Goal: Task Accomplishment & Management: Complete application form

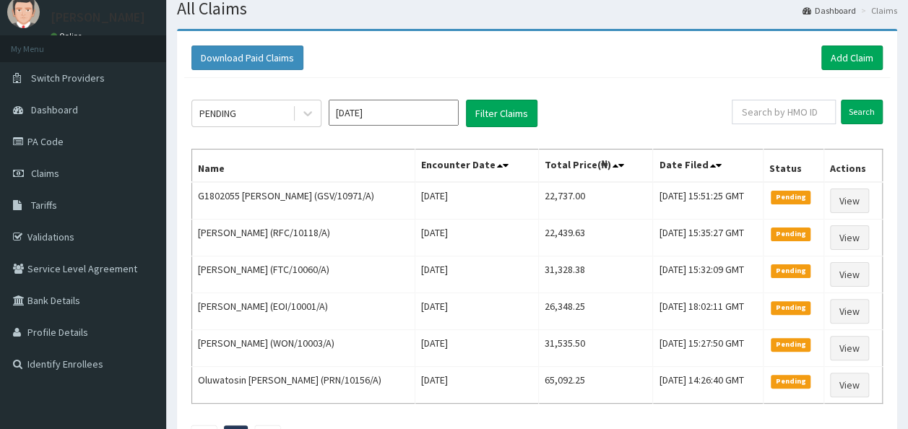
scroll to position [43, 0]
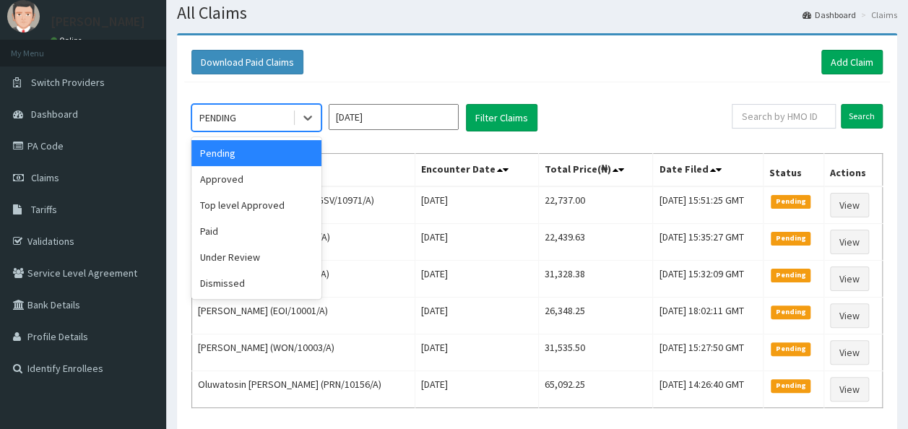
click at [269, 121] on div "PENDING" at bounding box center [242, 117] width 100 height 23
click at [266, 183] on div "Approved" at bounding box center [256, 179] width 130 height 26
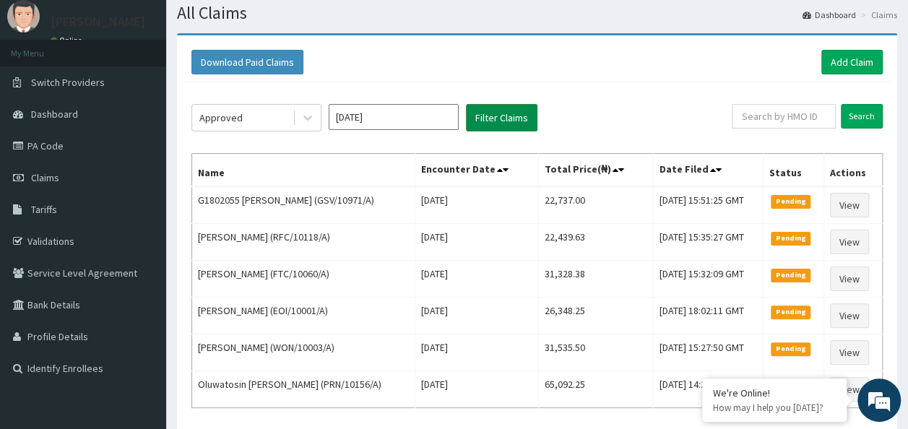
click at [491, 118] on button "Filter Claims" at bounding box center [502, 117] width 72 height 27
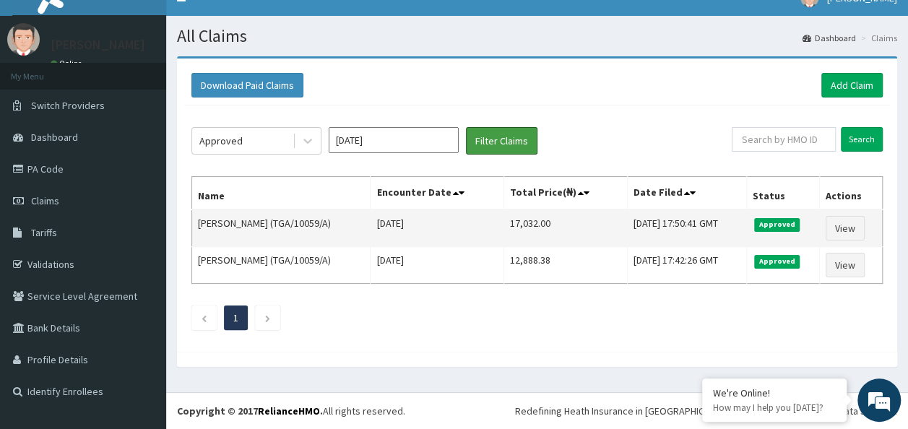
scroll to position [17, 0]
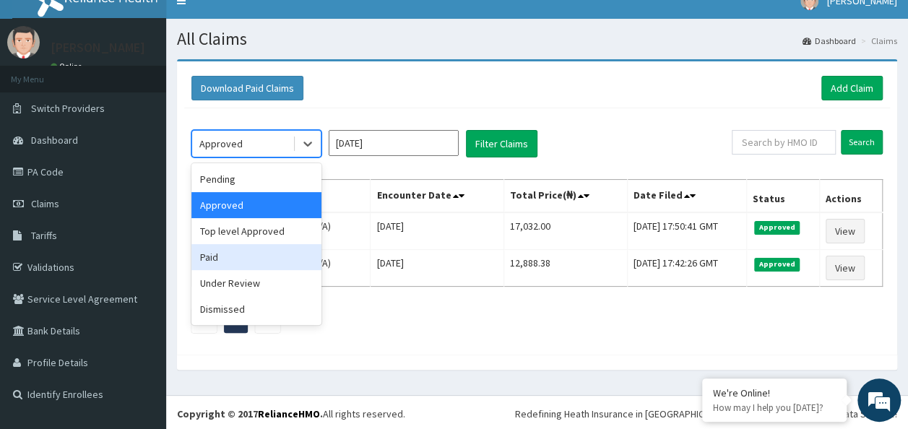
drag, startPoint x: 264, startPoint y: 144, endPoint x: 243, endPoint y: 256, distance: 113.2
click at [243, 157] on div "option Approved, selected. option Paid focused, 4 of 6. 6 results available. Us…" at bounding box center [256, 143] width 130 height 27
click at [243, 256] on div "Paid" at bounding box center [256, 257] width 130 height 26
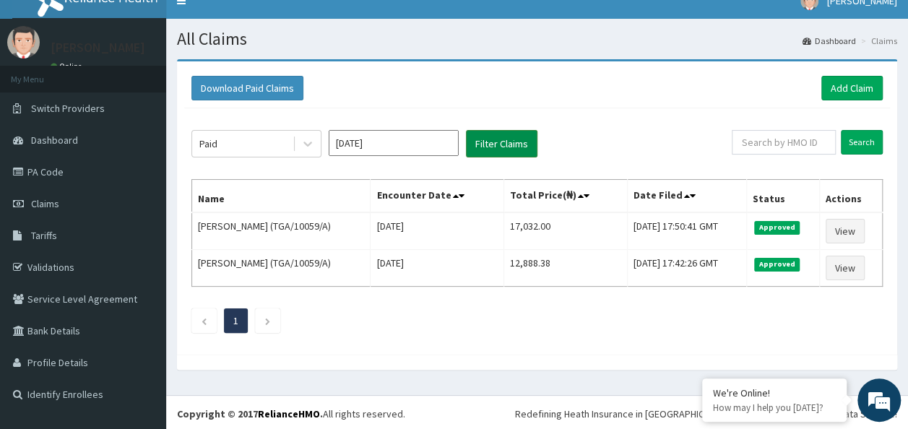
click at [473, 153] on button "Filter Claims" at bounding box center [502, 143] width 72 height 27
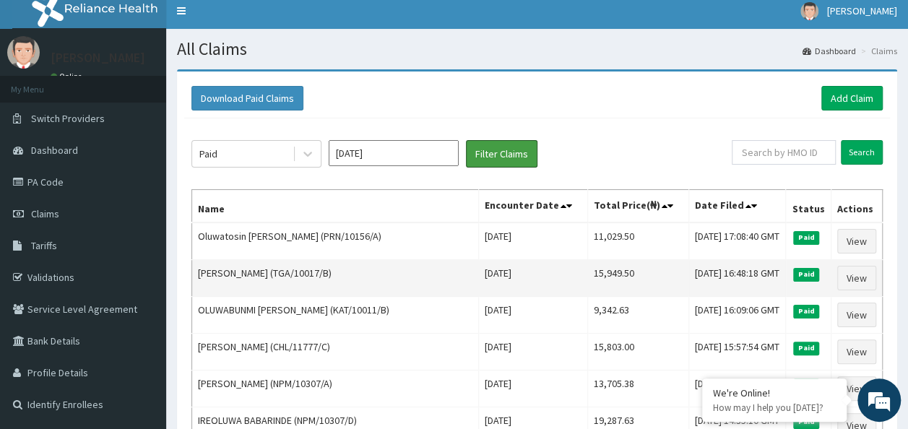
scroll to position [0, 0]
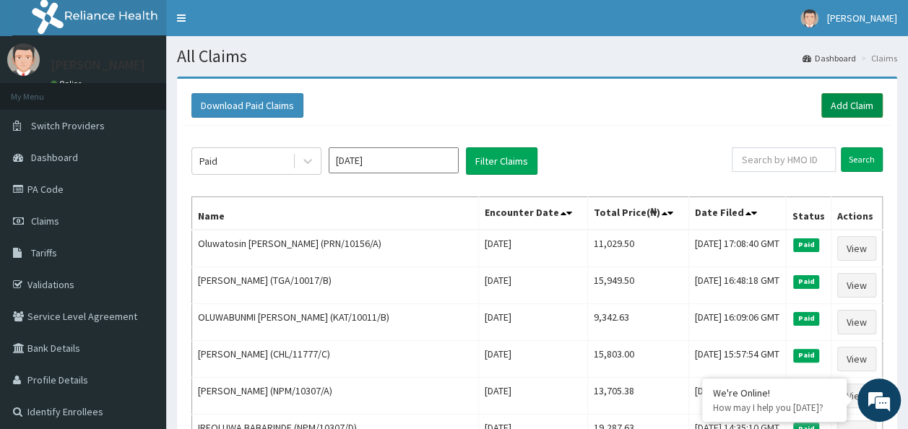
click at [835, 108] on link "Add Claim" at bounding box center [851, 105] width 61 height 25
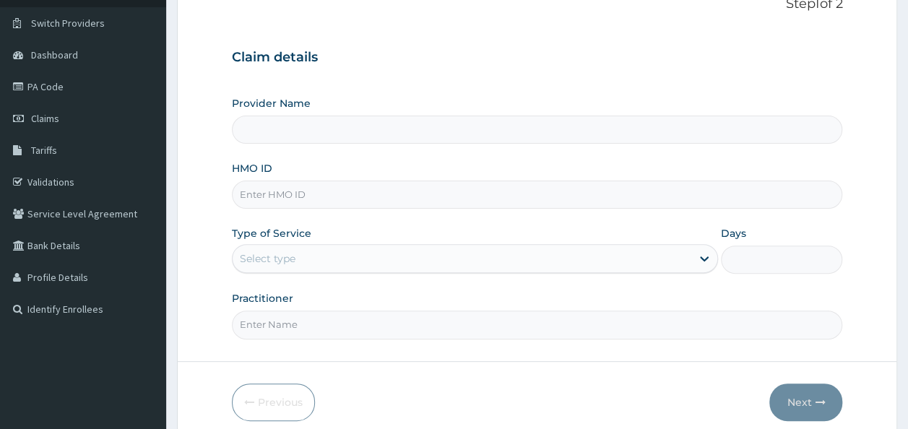
scroll to position [103, 0]
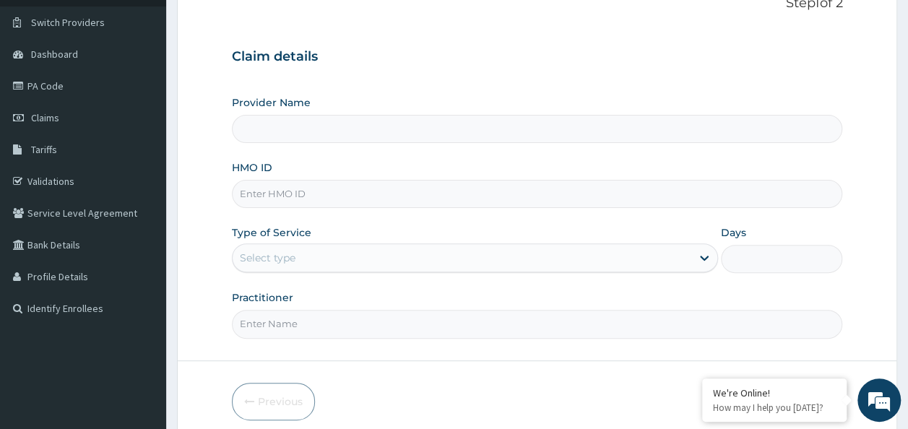
click at [512, 182] on input "HMO ID" at bounding box center [537, 194] width 611 height 28
type input "Reliance Family Clinics (RFC)- Ejigbo"
paste input "GMT/10500/C"
type input "GMT/10500/C"
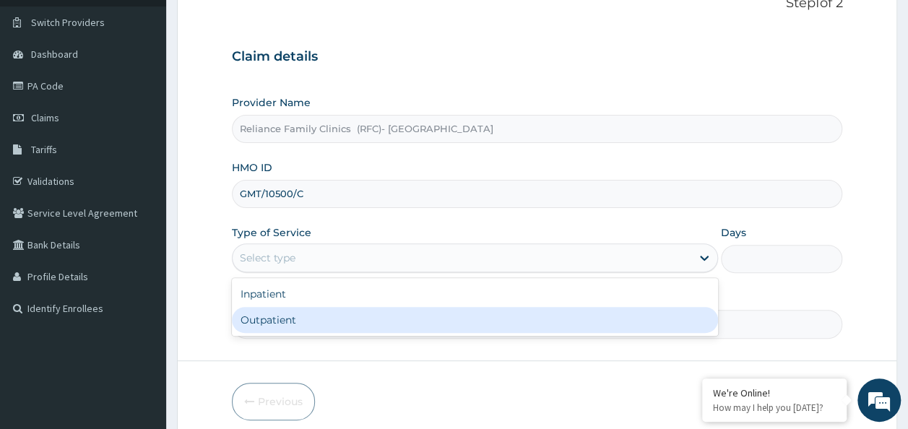
drag, startPoint x: 439, startPoint y: 262, endPoint x: 394, endPoint y: 325, distance: 77.8
click at [394, 272] on div "option Outpatient focused, 2 of 2. 2 results available. Use Up and Down to choo…" at bounding box center [475, 257] width 486 height 29
click at [394, 325] on div "Outpatient" at bounding box center [475, 320] width 486 height 26
type input "1"
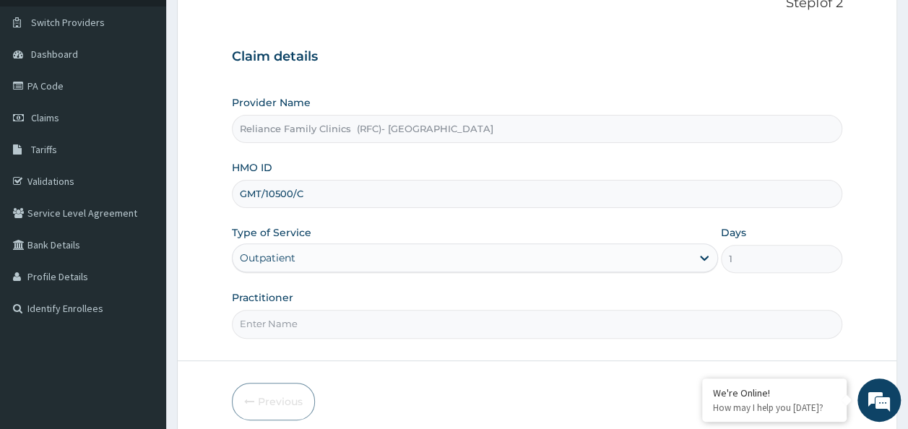
click at [394, 325] on input "Practitioner" at bounding box center [537, 324] width 611 height 28
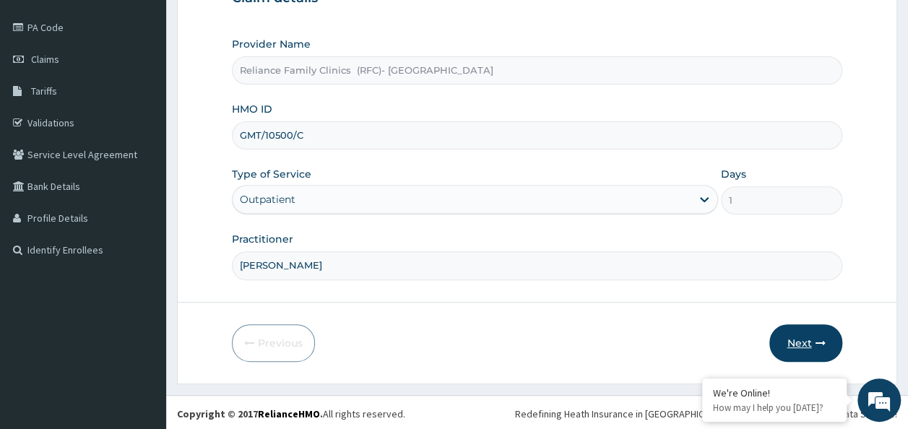
scroll to position [0, 0]
type input "Dr Chimezie"
click at [822, 344] on icon "button" at bounding box center [820, 343] width 10 height 10
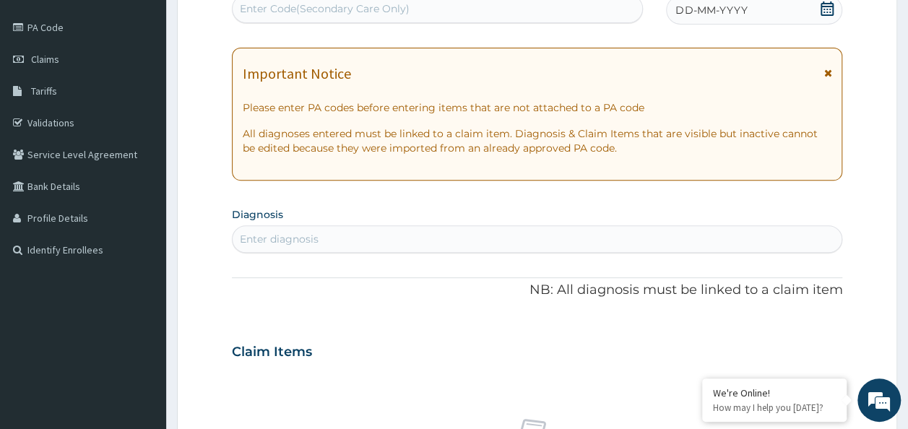
click at [830, 10] on icon at bounding box center [827, 8] width 14 height 14
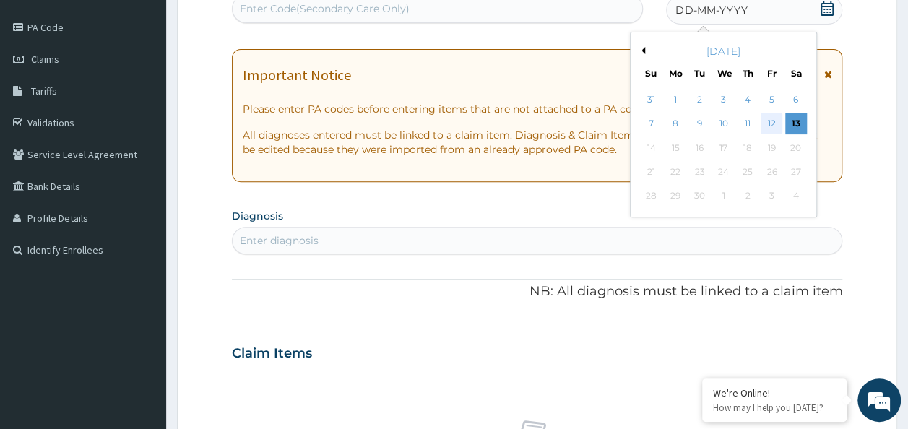
click at [771, 120] on div "12" at bounding box center [772, 124] width 22 height 22
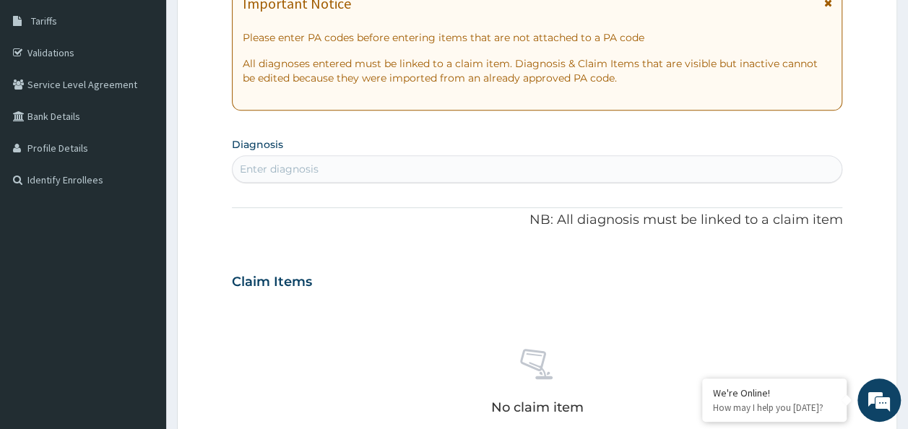
scroll to position [233, 0]
click at [436, 170] on div "Enter diagnosis" at bounding box center [538, 168] width 610 height 23
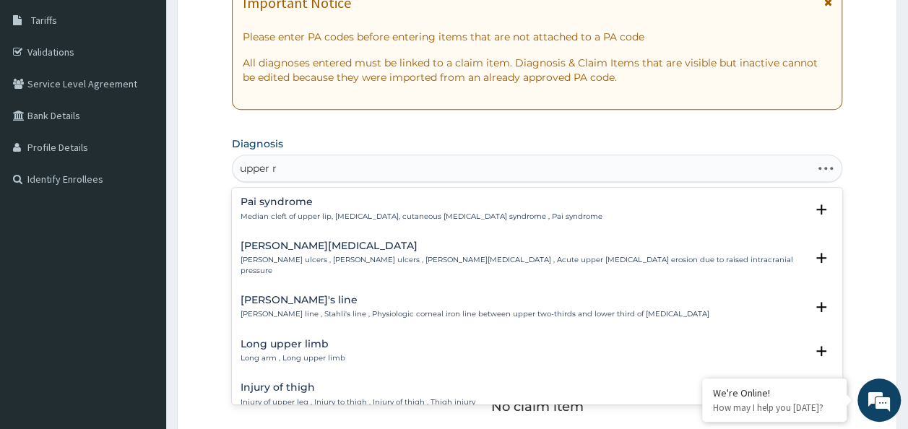
type input "upper re"
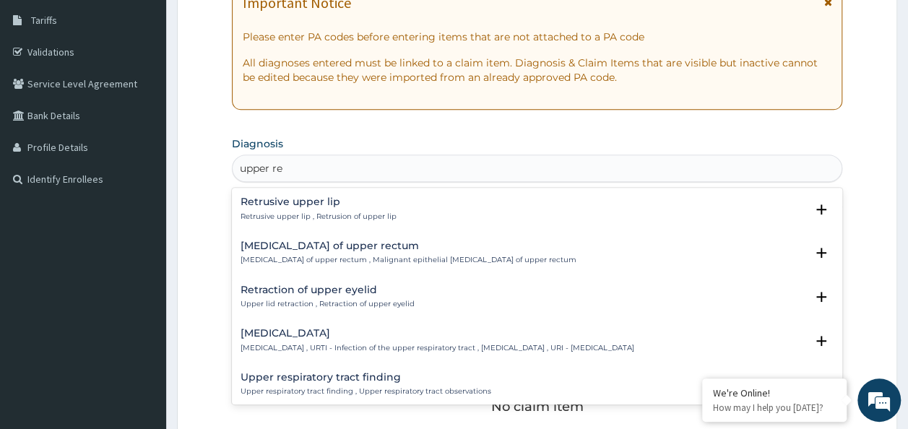
scroll to position [24, 0]
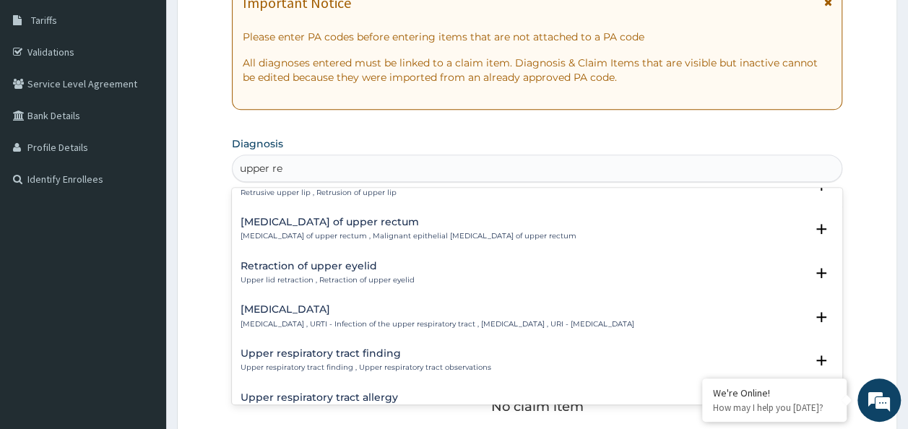
click at [403, 315] on div "Upper respiratory infection Upper respiratory infection , URTI - Infection of t…" at bounding box center [438, 316] width 394 height 25
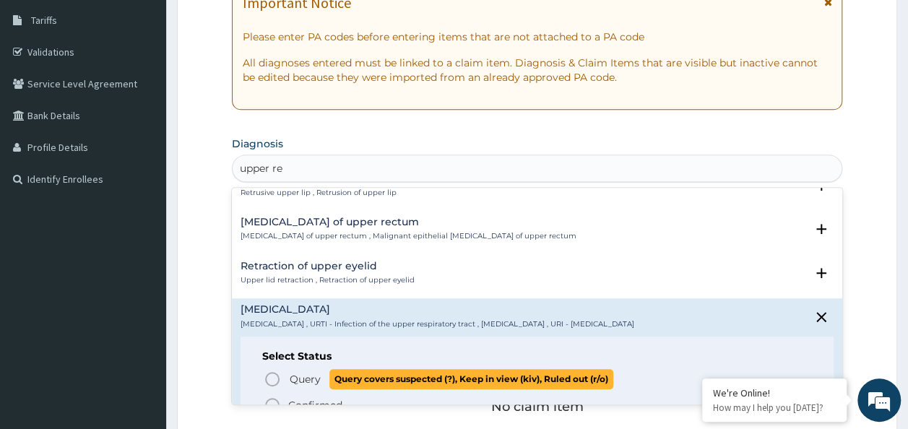
scroll to position [116, 0]
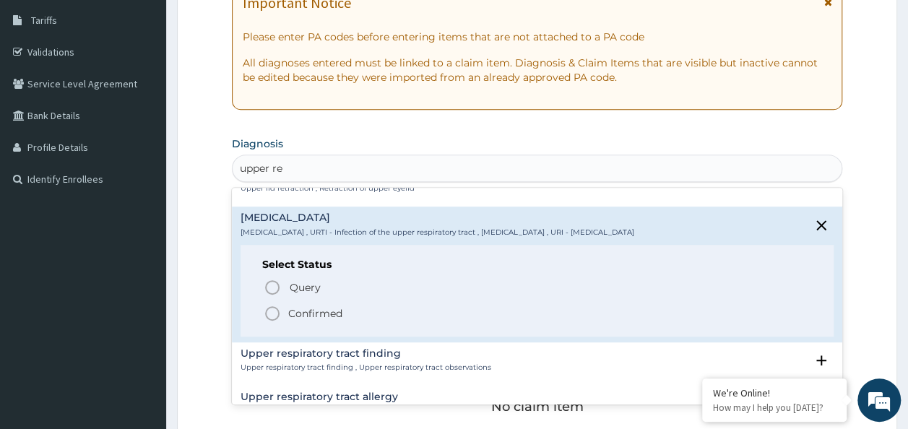
click at [302, 312] on p "Confirmed" at bounding box center [315, 313] width 54 height 14
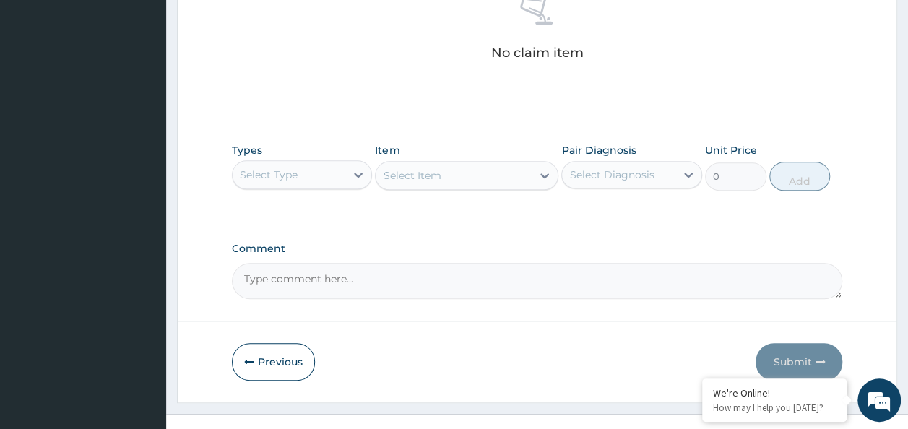
scroll to position [595, 0]
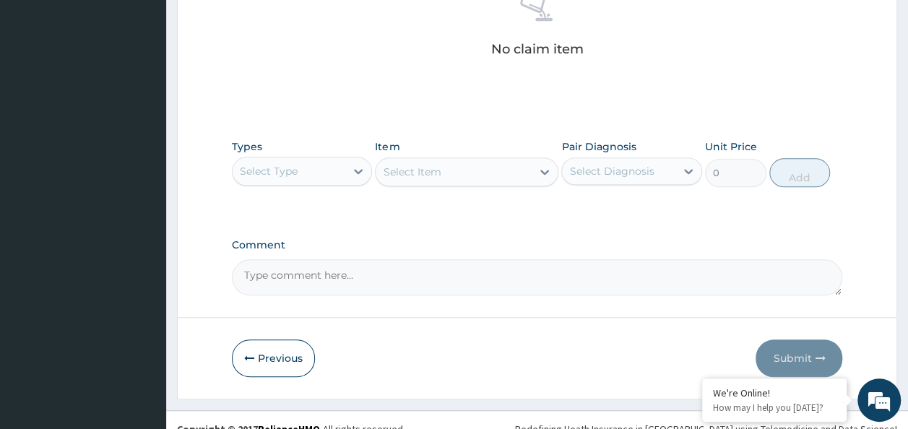
click at [308, 171] on div "Select Type" at bounding box center [289, 171] width 113 height 23
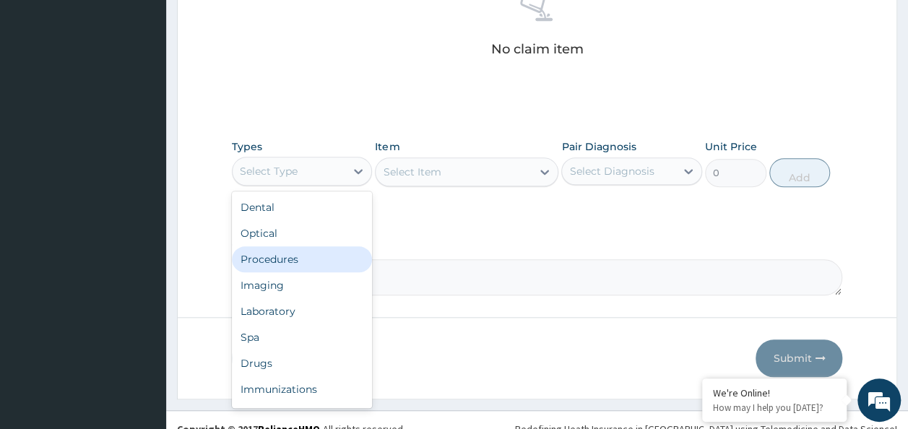
click at [299, 267] on div "Procedures" at bounding box center [302, 259] width 141 height 26
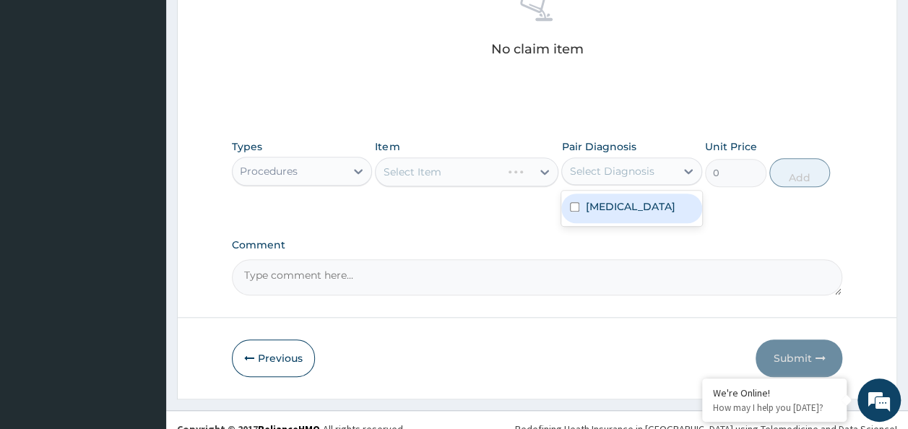
drag, startPoint x: 576, startPoint y: 175, endPoint x: 584, endPoint y: 231, distance: 56.9
click at [584, 185] on div "option Upper respiratory infection focused, 1 of 1. 1 result available. Use Up …" at bounding box center [631, 170] width 141 height 27
click at [584, 223] on div "Upper respiratory infection" at bounding box center [631, 209] width 141 height 30
checkbox input "true"
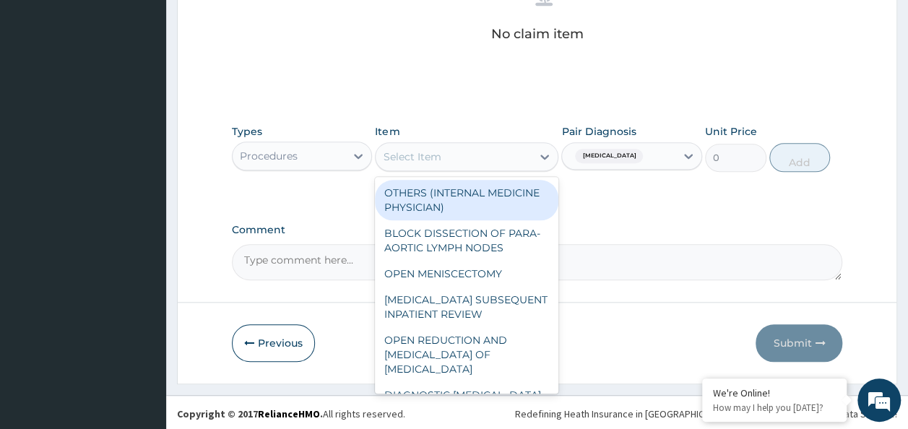
click at [504, 152] on div "Select Item" at bounding box center [454, 156] width 156 height 23
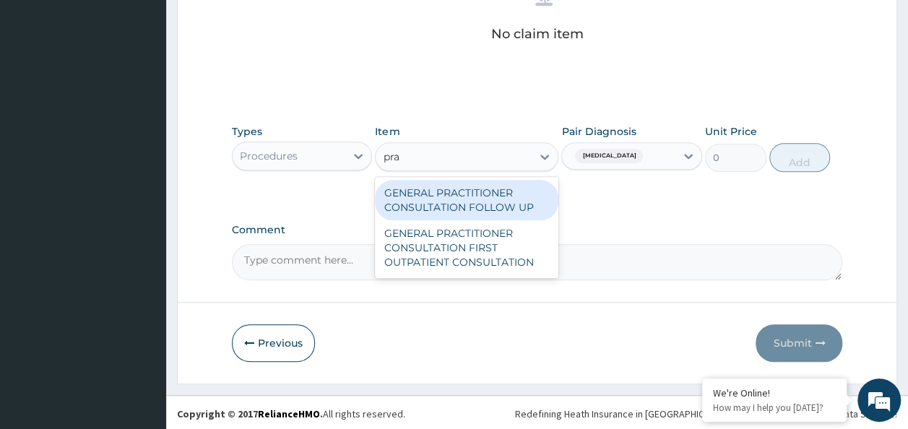
type input "prac"
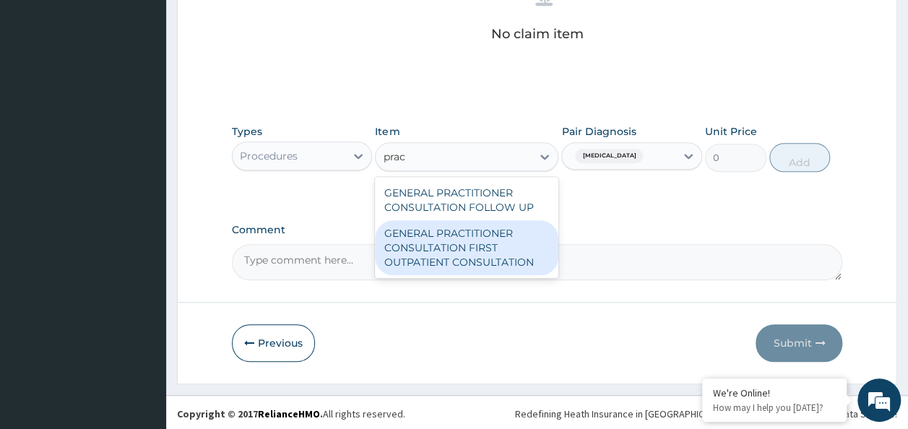
click at [485, 244] on div "GENERAL PRACTITIONER CONSULTATION FIRST OUTPATIENT CONSULTATION" at bounding box center [466, 247] width 183 height 55
type input "3370.125"
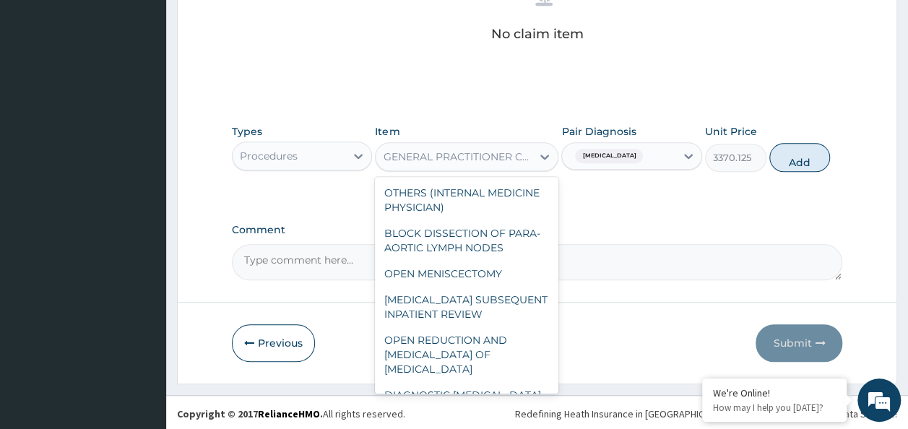
click at [488, 153] on div "GENERAL PRACTITIONER CONSULTATION FIRST OUTPATIENT CONSULTATION" at bounding box center [458, 157] width 150 height 14
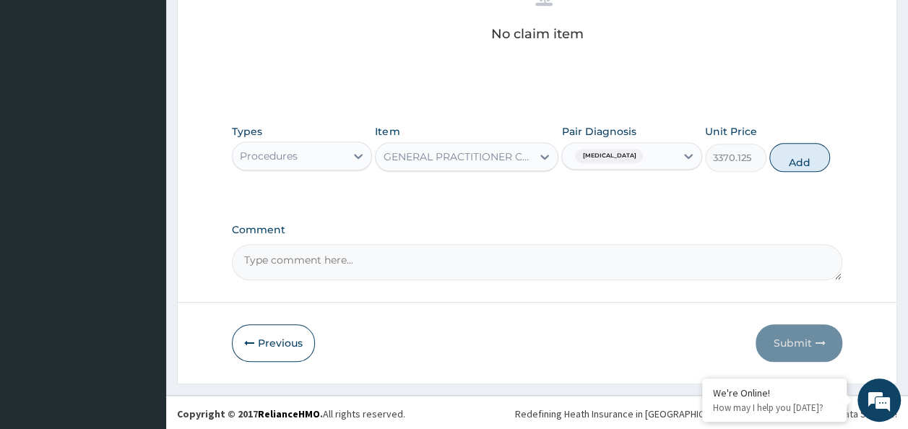
click at [654, 189] on div "Types Procedures Item GENERAL PRACTITIONER CONSULTATION FIRST OUTPATIENT CONSUL…" at bounding box center [537, 159] width 611 height 84
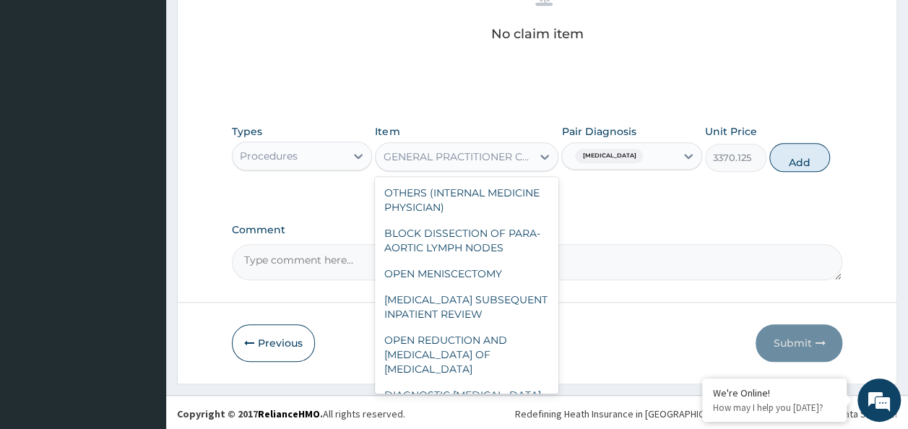
click at [527, 157] on div "GENERAL PRACTITIONER CONSULTATION FIRST OUTPATIENT CONSULTATION" at bounding box center [458, 157] width 150 height 14
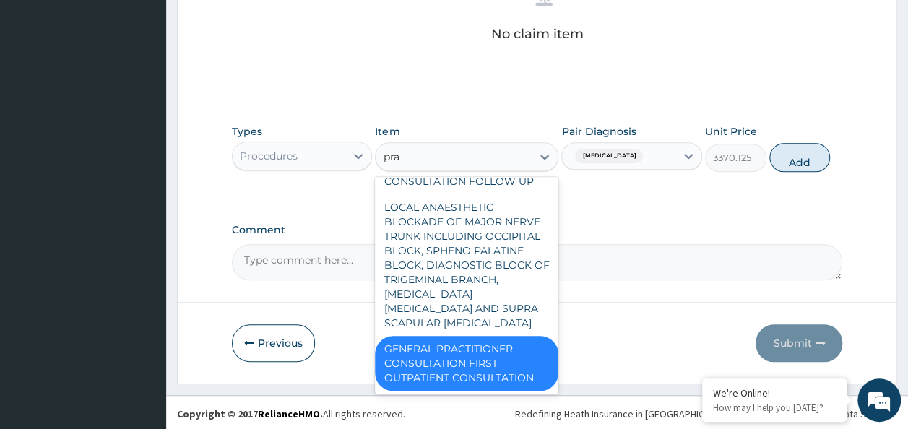
scroll to position [95, 0]
type input "prac"
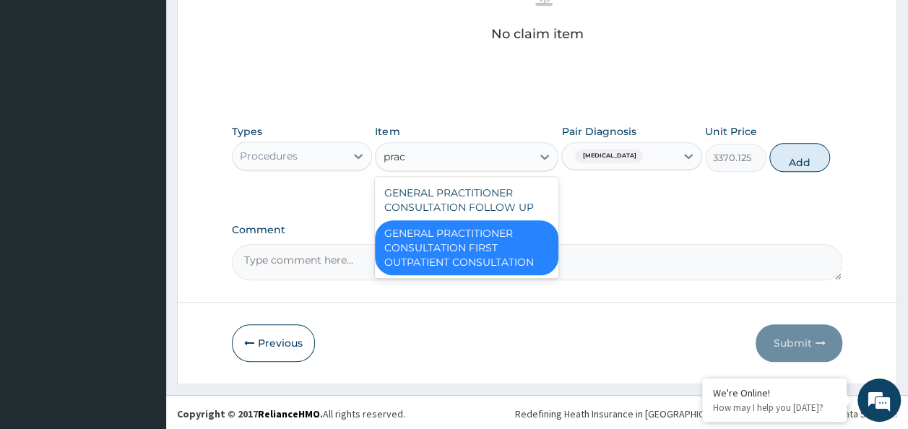
scroll to position [0, 0]
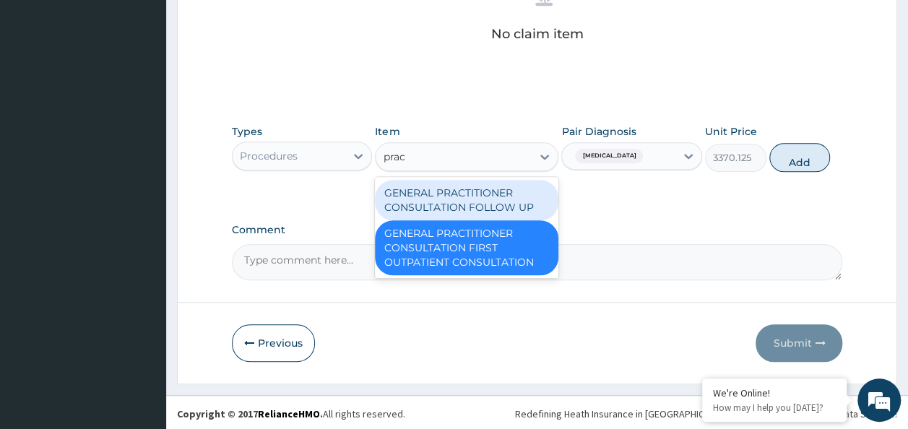
click at [513, 185] on div "GENERAL PRACTITIONER CONSULTATION FOLLOW UP" at bounding box center [466, 200] width 183 height 40
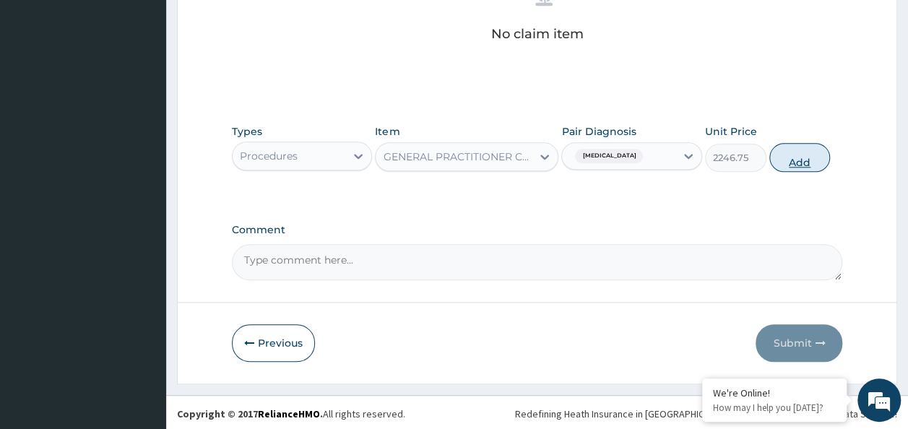
click at [822, 154] on button "Add" at bounding box center [799, 157] width 61 height 29
type input "0"
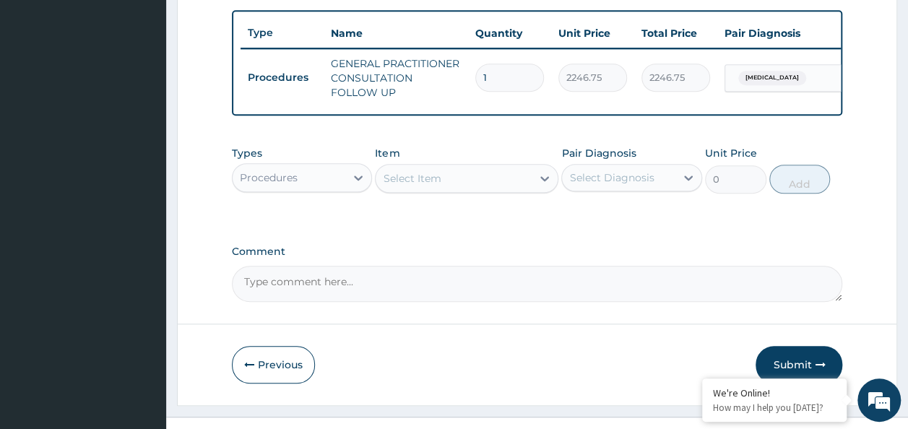
scroll to position [545, 0]
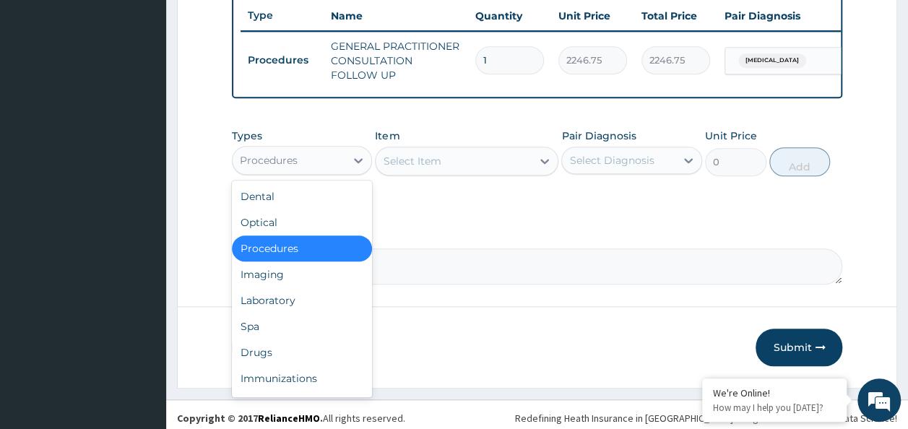
click at [332, 159] on div "Procedures" at bounding box center [289, 160] width 113 height 23
click at [286, 355] on div "Drugs" at bounding box center [302, 353] width 141 height 26
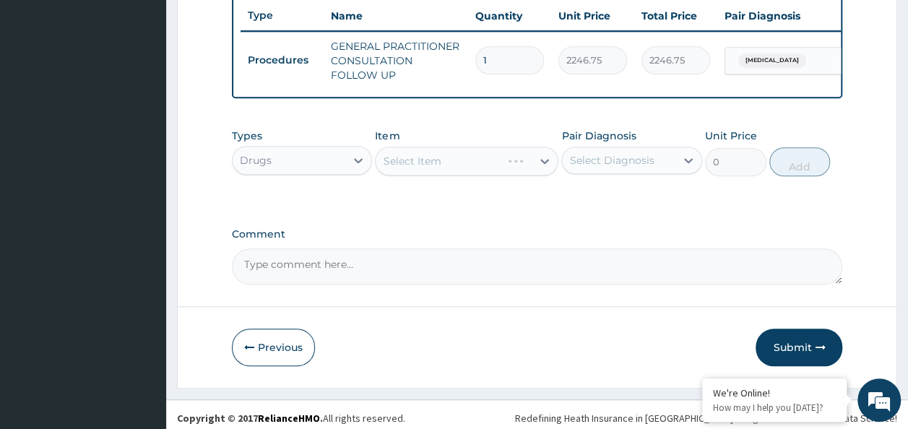
scroll to position [561, 0]
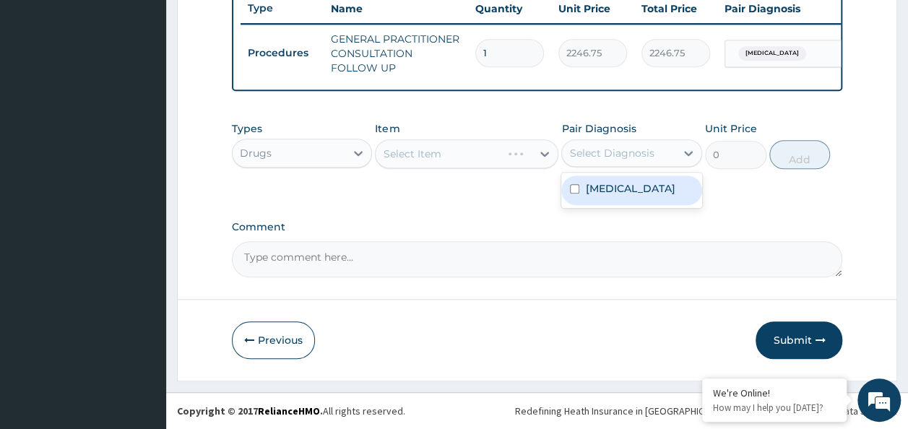
click at [615, 160] on div "Select Diagnosis" at bounding box center [611, 153] width 85 height 14
click at [616, 196] on label "Upper respiratory infection" at bounding box center [630, 188] width 90 height 14
checkbox input "true"
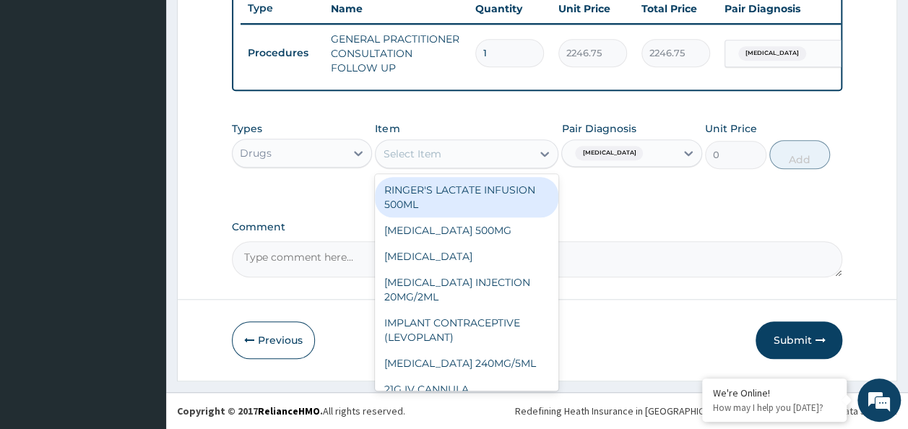
click at [454, 160] on div "Select Item" at bounding box center [454, 153] width 156 height 23
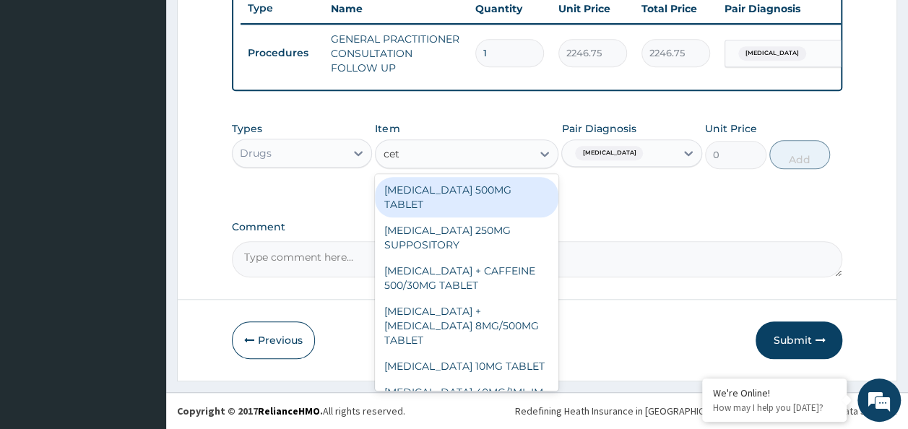
type input "ceti"
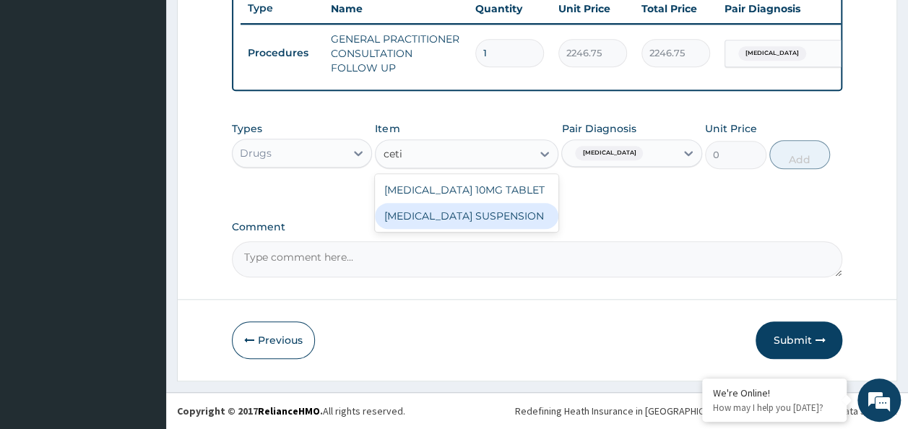
click at [474, 220] on div "CETIRIZINE SUSPENSION" at bounding box center [466, 216] width 183 height 26
type input "1248"
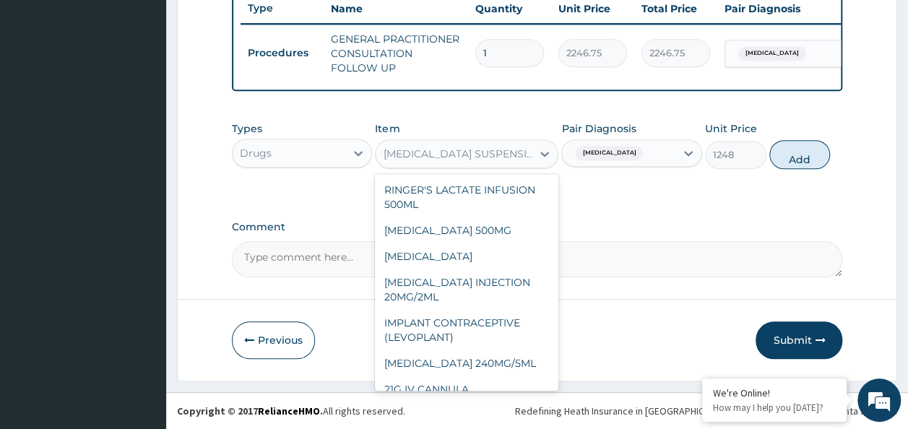
click at [419, 147] on div "CETIRIZINE SUSPENSION" at bounding box center [458, 154] width 150 height 14
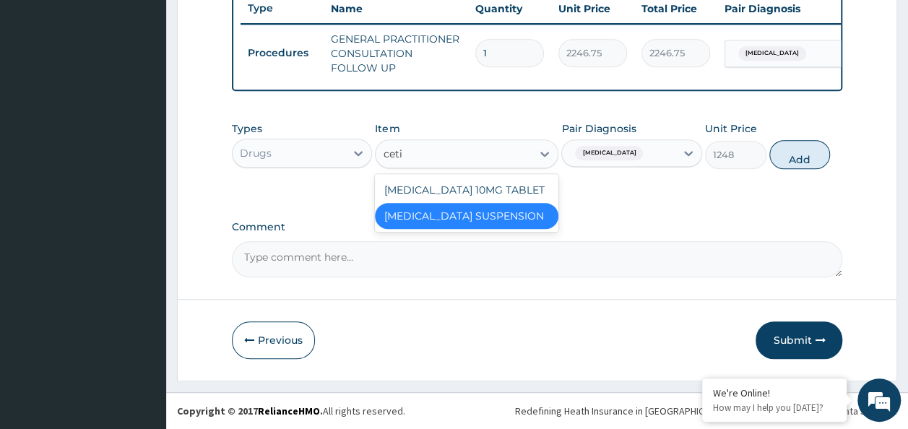
scroll to position [0, 0]
type input "cetir"
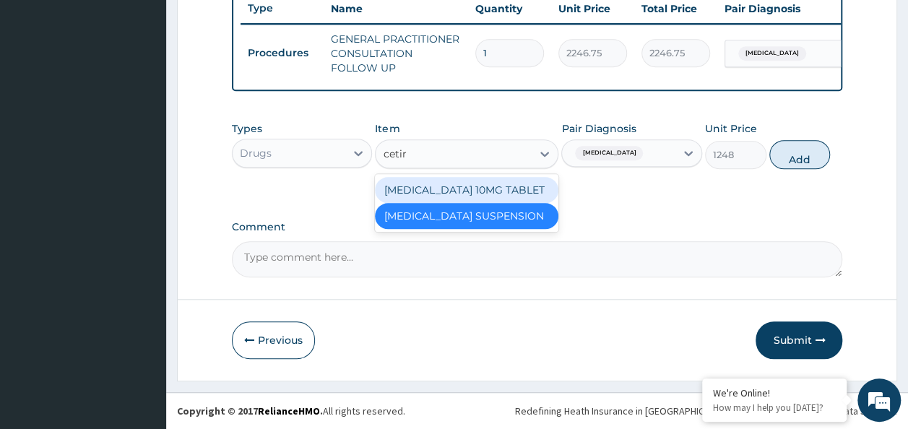
click at [446, 188] on div "CETIRIZINE 10MG TABLET" at bounding box center [466, 190] width 183 height 26
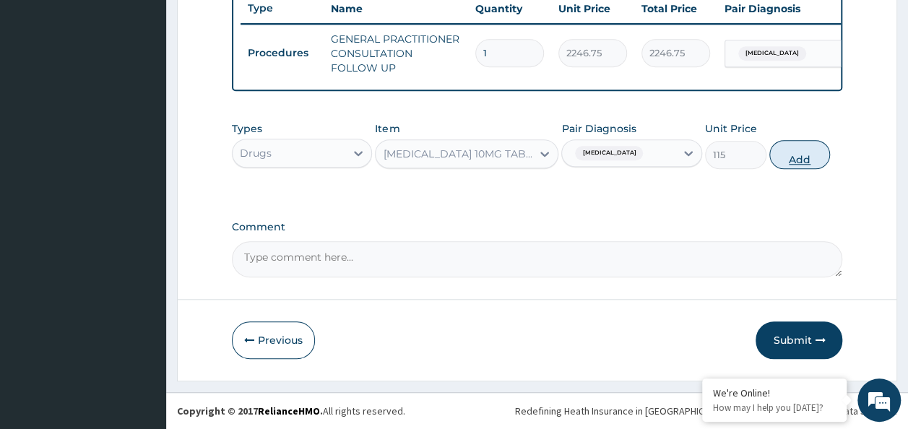
click at [795, 163] on button "Add" at bounding box center [799, 154] width 61 height 29
type input "0"
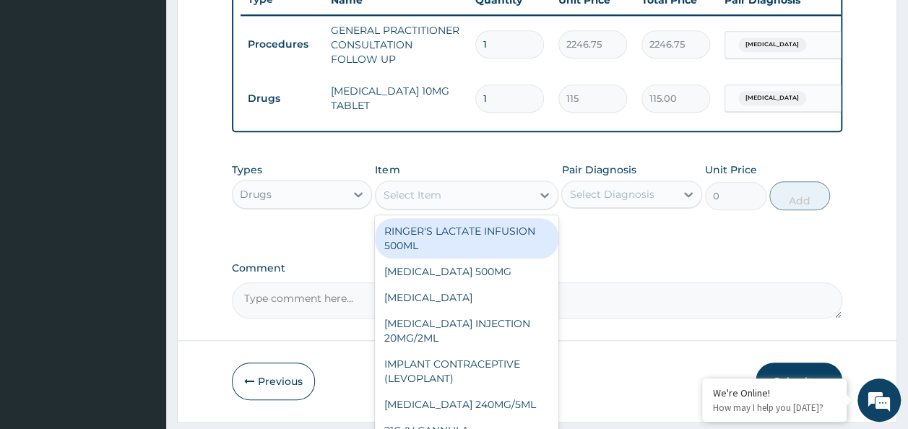
click at [467, 199] on div "Select Item" at bounding box center [454, 194] width 156 height 23
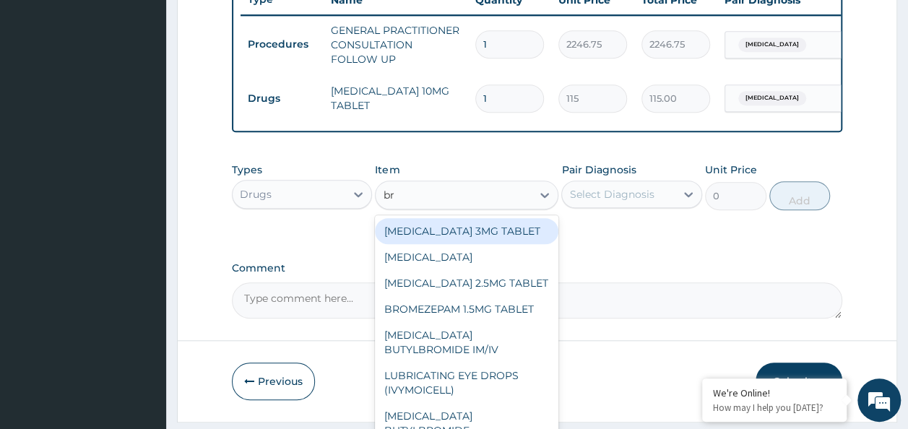
type input "b"
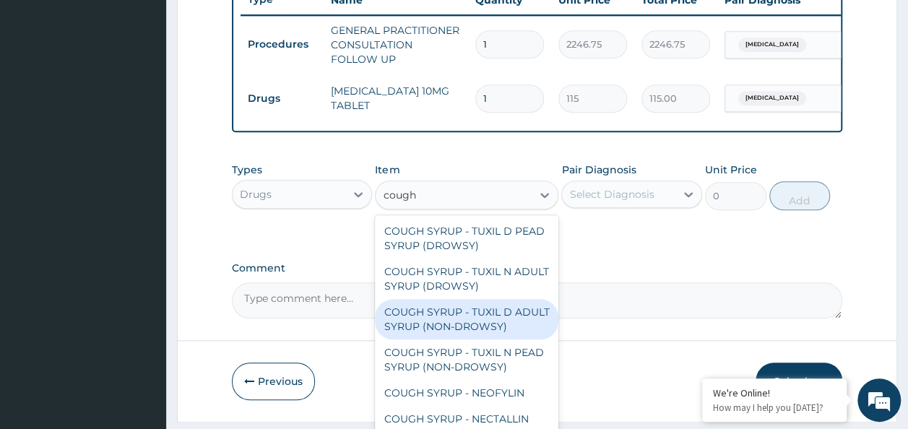
type input "cough"
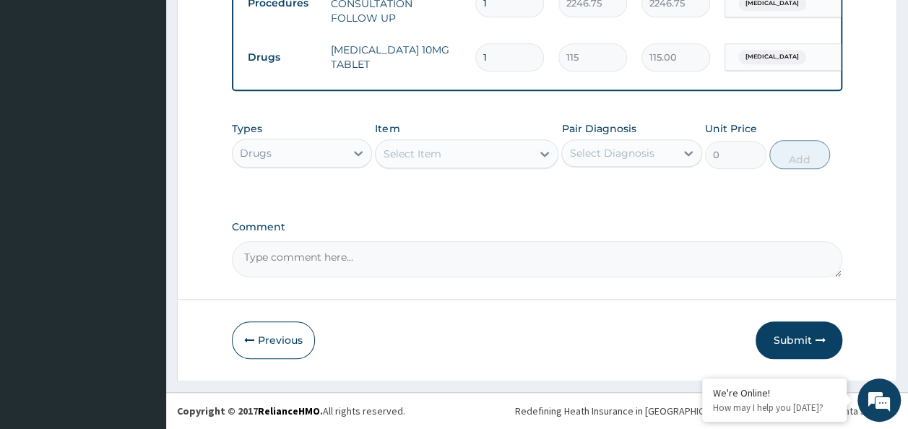
scroll to position [610, 0]
click at [577, 150] on div "Select Diagnosis" at bounding box center [611, 153] width 85 height 14
click at [584, 190] on div "Upper respiratory infection" at bounding box center [631, 191] width 141 height 30
checkbox input "true"
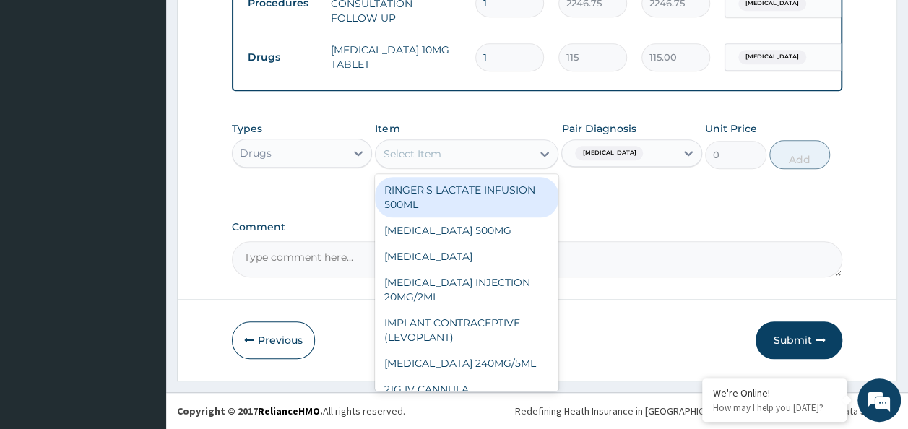
click at [441, 156] on div "Select Item" at bounding box center [454, 153] width 156 height 23
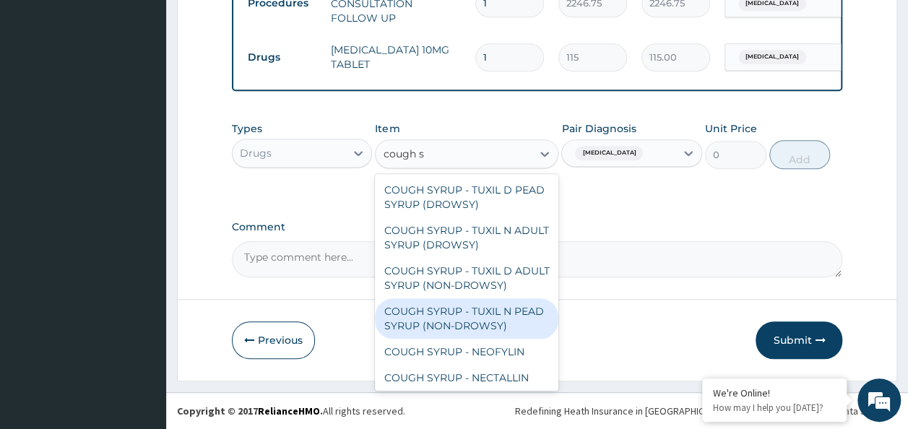
scroll to position [43, 0]
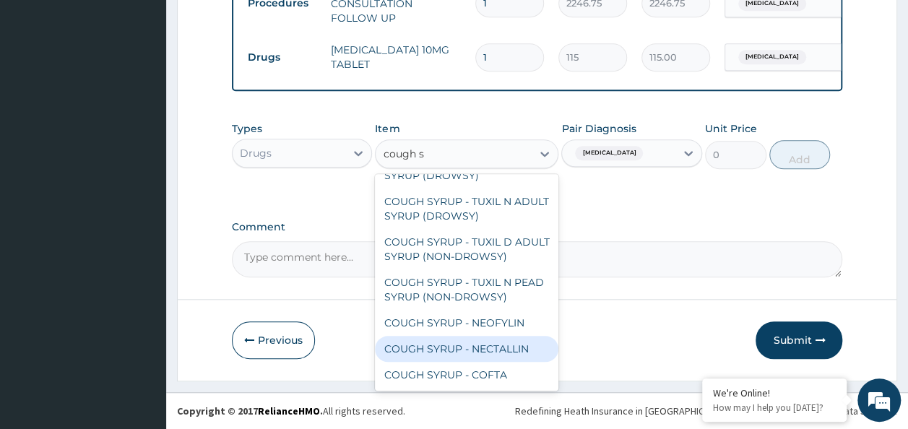
type input "cough s"
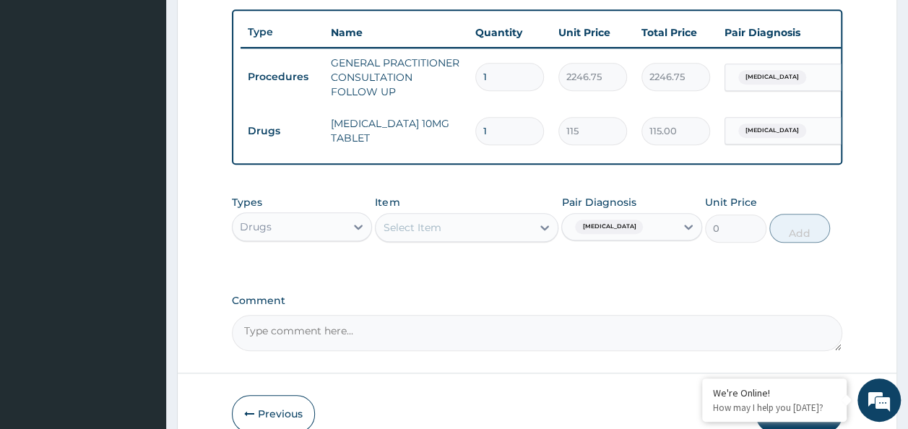
scroll to position [524, 0]
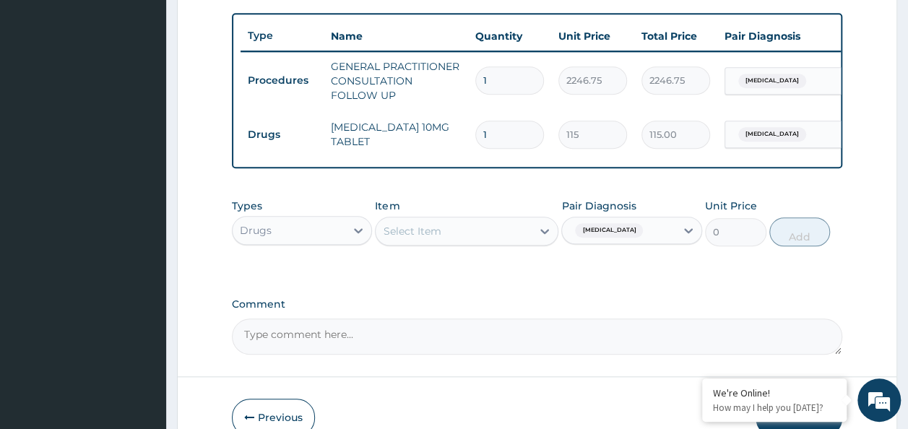
click at [527, 133] on input "1" at bounding box center [509, 135] width 69 height 28
type input "0.00"
type input "5"
type input "575.00"
type input "5"
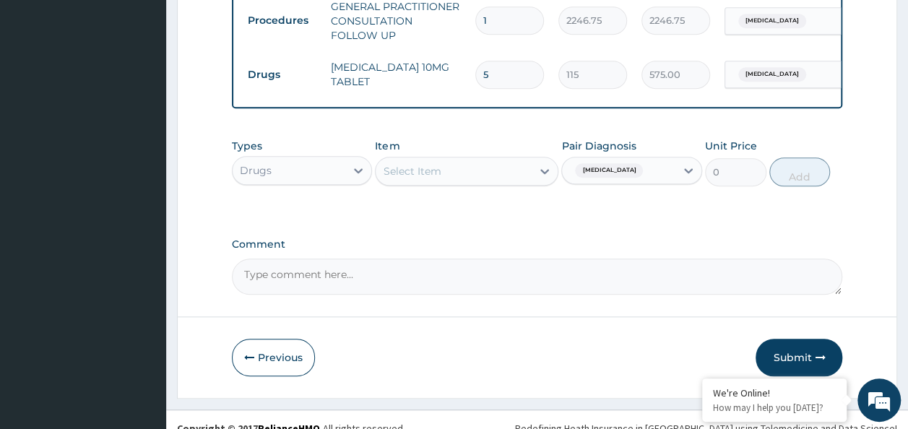
scroll to position [610, 0]
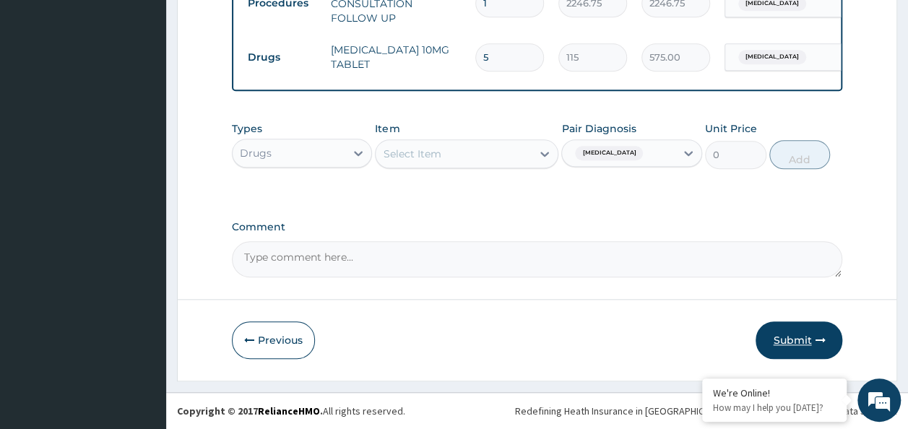
click at [779, 346] on button "Submit" at bounding box center [799, 340] width 87 height 38
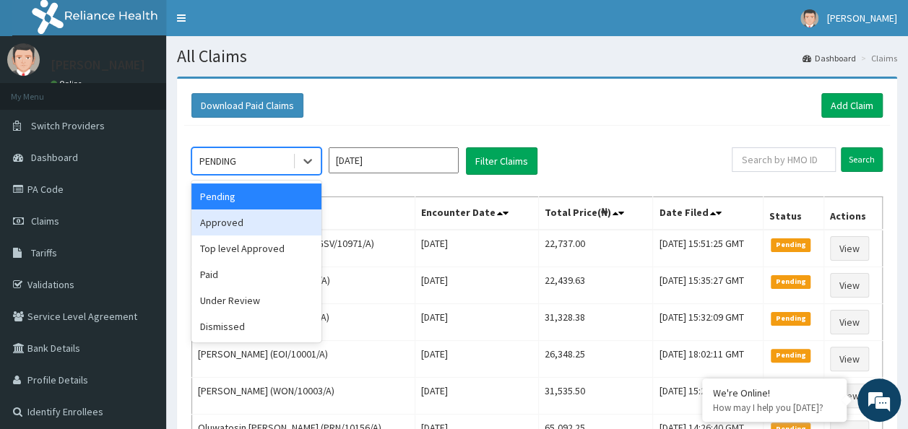
drag, startPoint x: 282, startPoint y: 166, endPoint x: 283, endPoint y: 218, distance: 52.0
click at [283, 175] on div "option Approved focused, 2 of 6. 6 results available. Use Up and Down to choose…" at bounding box center [256, 160] width 130 height 27
click at [283, 218] on div "Approved" at bounding box center [256, 223] width 130 height 26
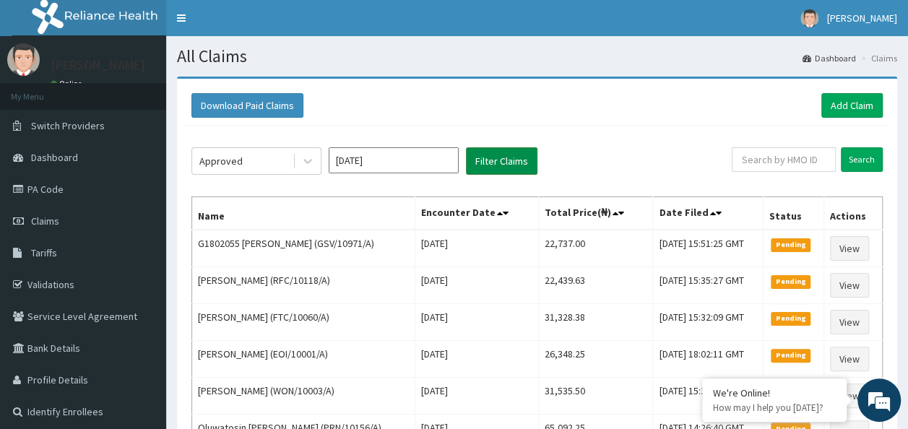
click at [475, 169] on button "Filter Claims" at bounding box center [502, 160] width 72 height 27
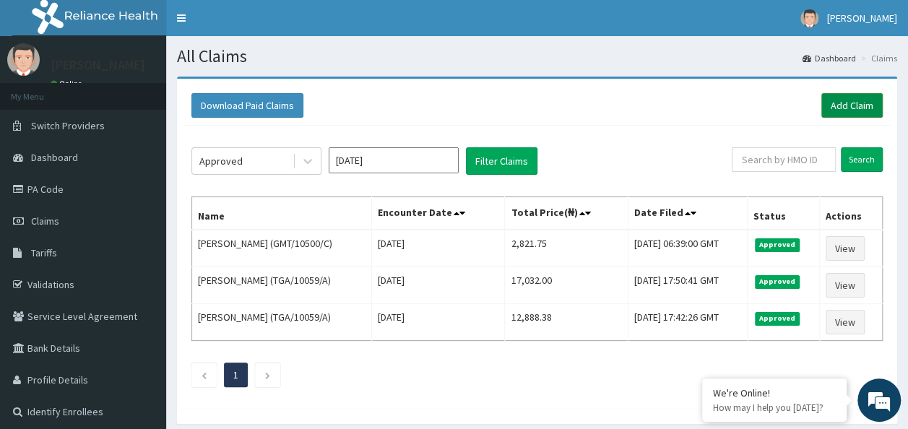
click at [834, 105] on link "Add Claim" at bounding box center [851, 105] width 61 height 25
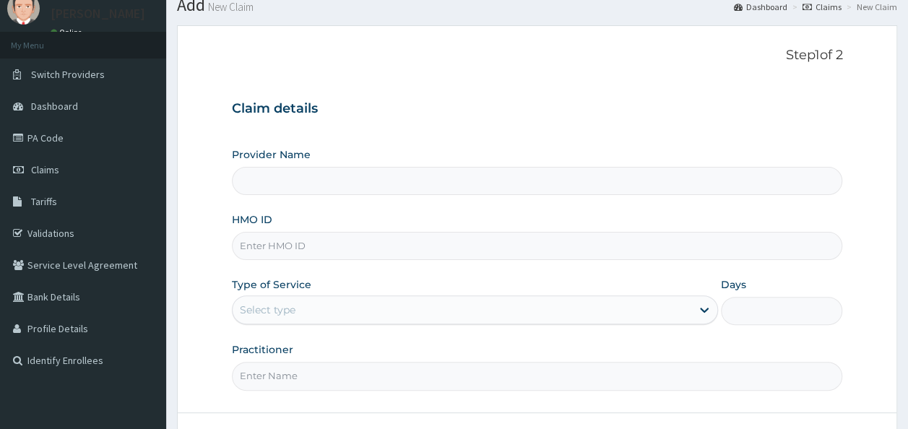
scroll to position [59, 0]
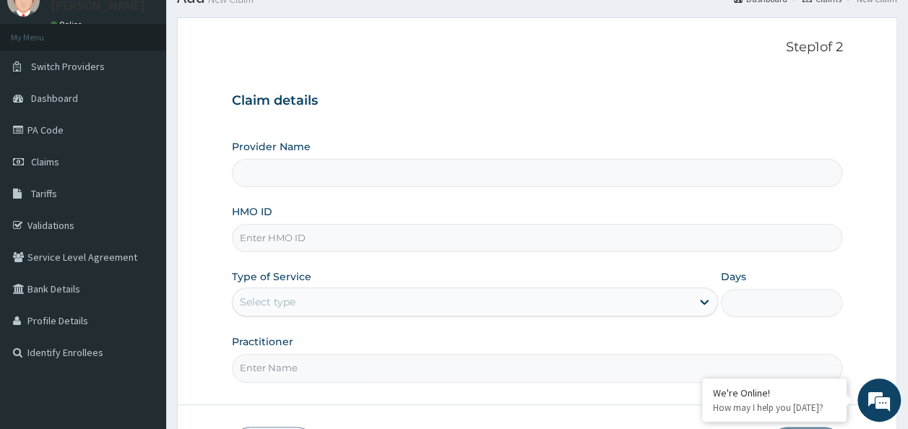
click at [383, 238] on input "HMO ID" at bounding box center [537, 238] width 611 height 28
paste input "GMT/10500/B"
type input "GMT/10500/B"
type input "Reliance Family Clinics (RFC)- Ejigbo"
type input "GMT/10500/B"
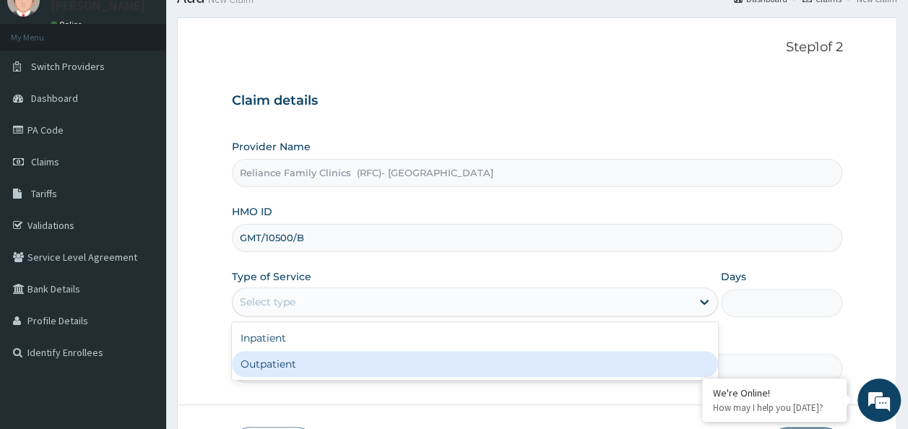
drag, startPoint x: 398, startPoint y: 303, endPoint x: 386, endPoint y: 358, distance: 56.8
click at [386, 316] on div "option Outpatient focused, 2 of 2. 2 results available. Use Up and Down to choo…" at bounding box center [475, 302] width 486 height 29
click at [386, 358] on div "Outpatient" at bounding box center [475, 364] width 486 height 26
type input "1"
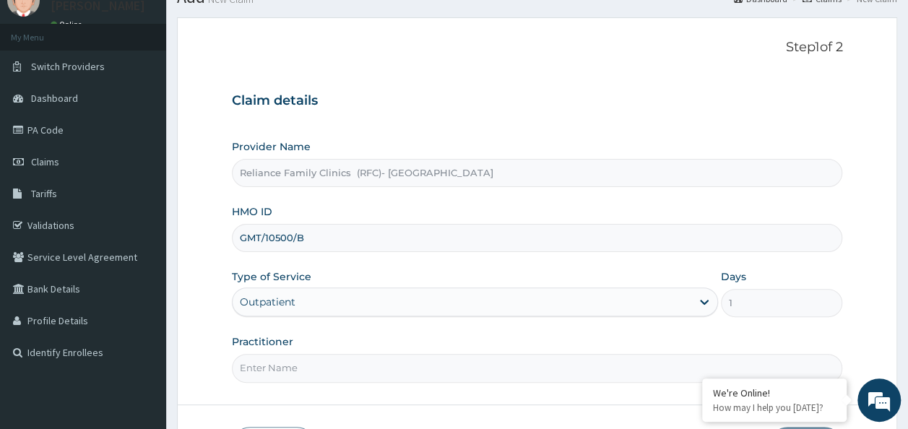
click at [386, 358] on input "Practitioner" at bounding box center [537, 368] width 611 height 28
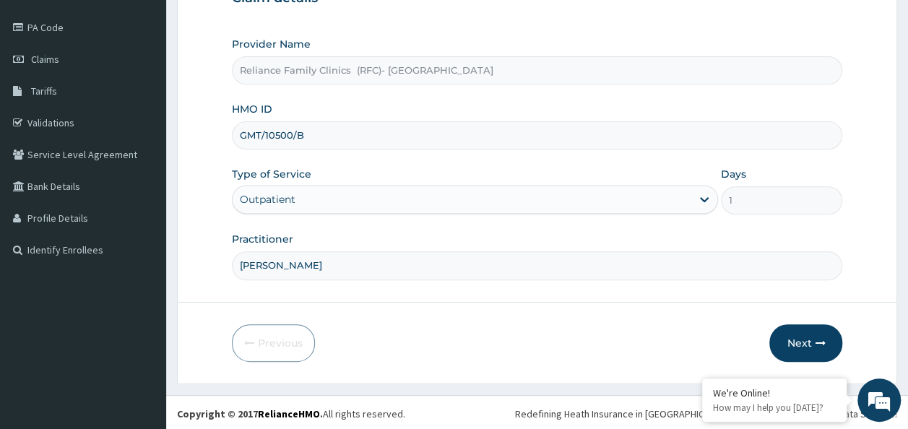
scroll to position [0, 0]
type input "Dr Chimezie"
click at [792, 334] on button "Next" at bounding box center [805, 343] width 73 height 38
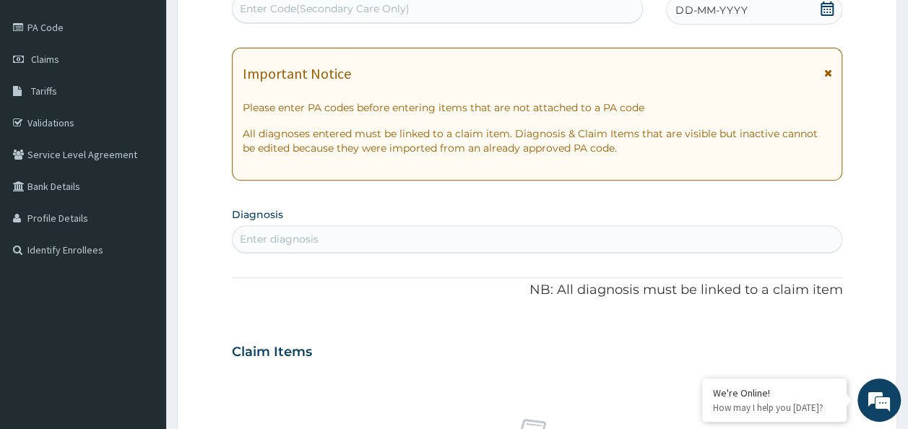
click at [824, 7] on icon at bounding box center [827, 8] width 13 height 14
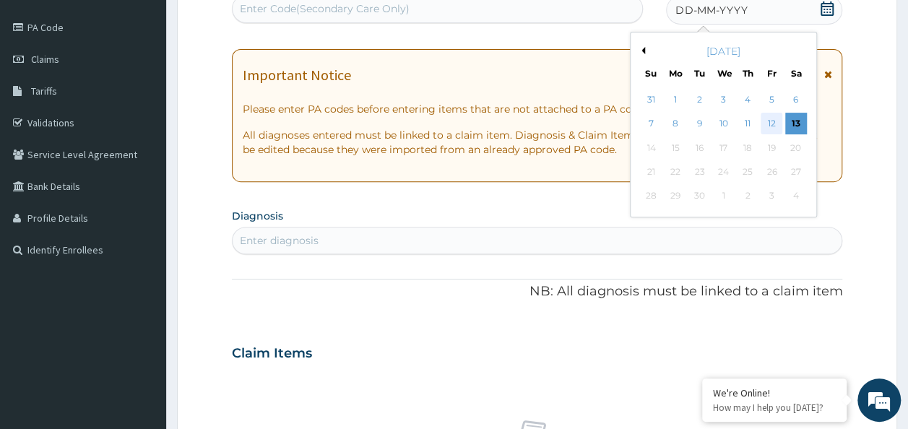
click at [772, 120] on div "12" at bounding box center [772, 124] width 22 height 22
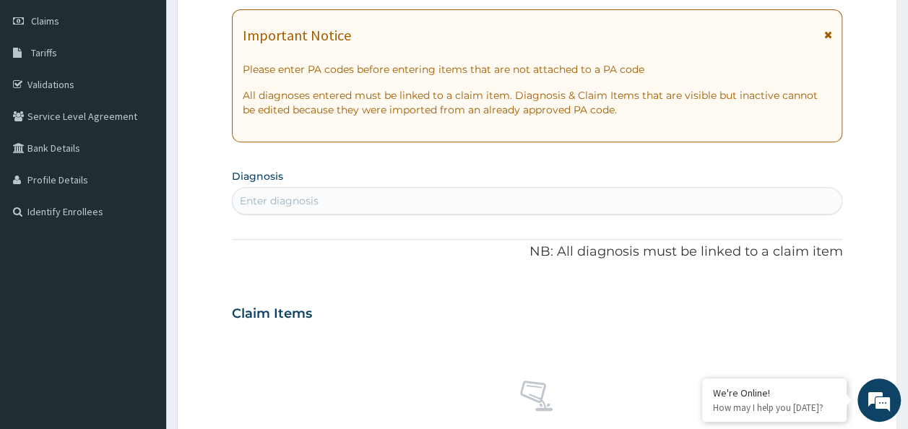
scroll to position [201, 0]
click at [344, 199] on div "Enter diagnosis" at bounding box center [538, 200] width 610 height 23
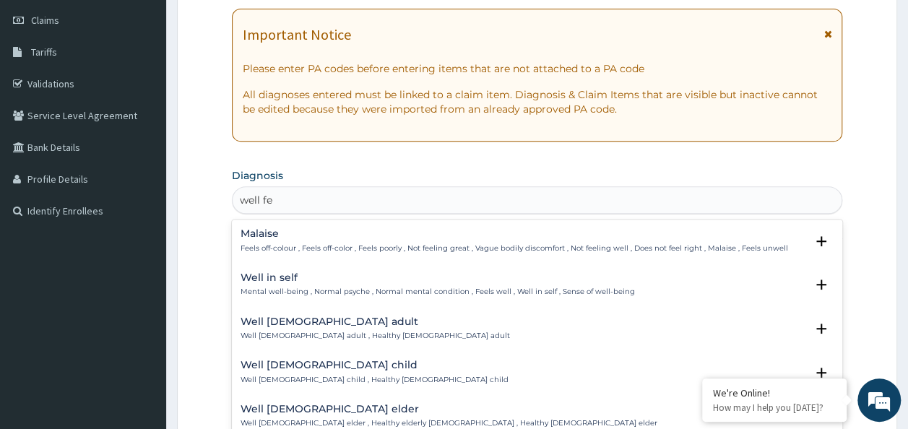
type input "well fem"
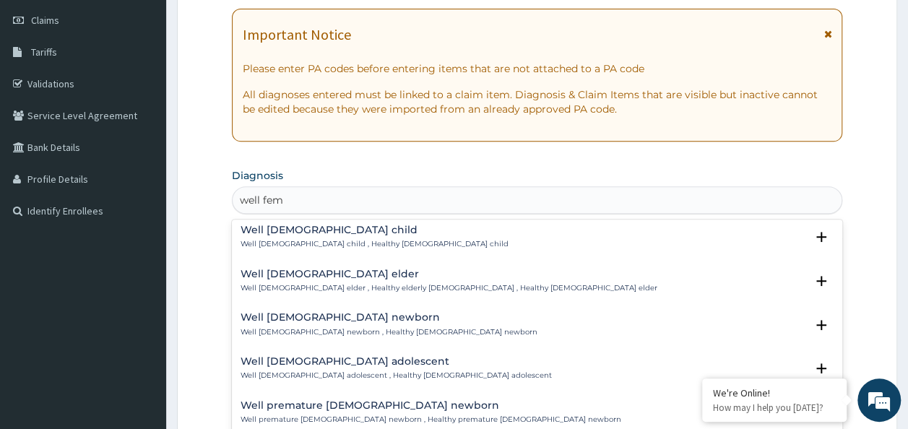
scroll to position [52, 0]
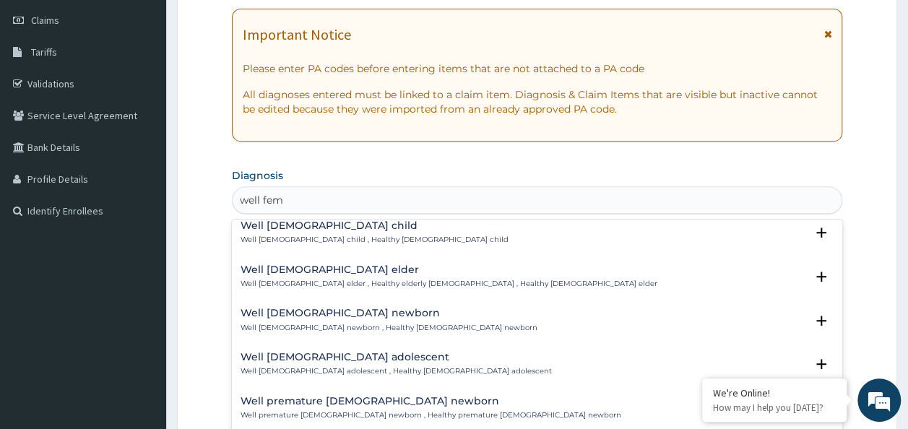
click at [337, 273] on h4 "Well female elder" at bounding box center [449, 269] width 417 height 11
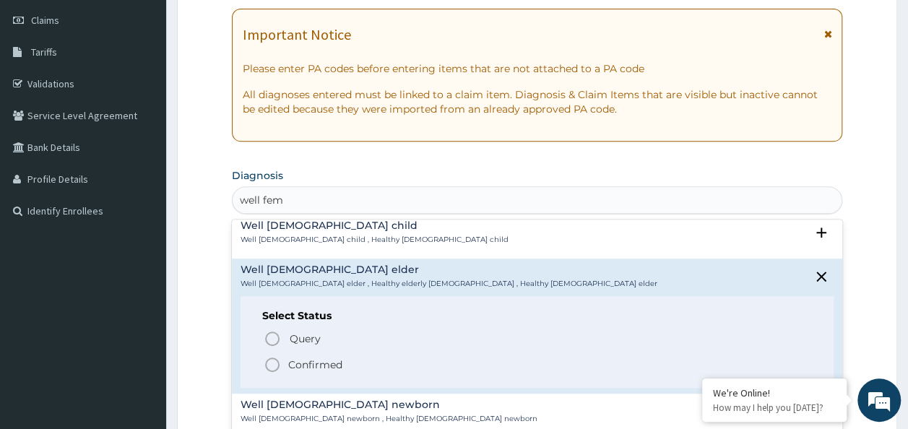
click at [311, 358] on p "Confirmed" at bounding box center [315, 365] width 54 height 14
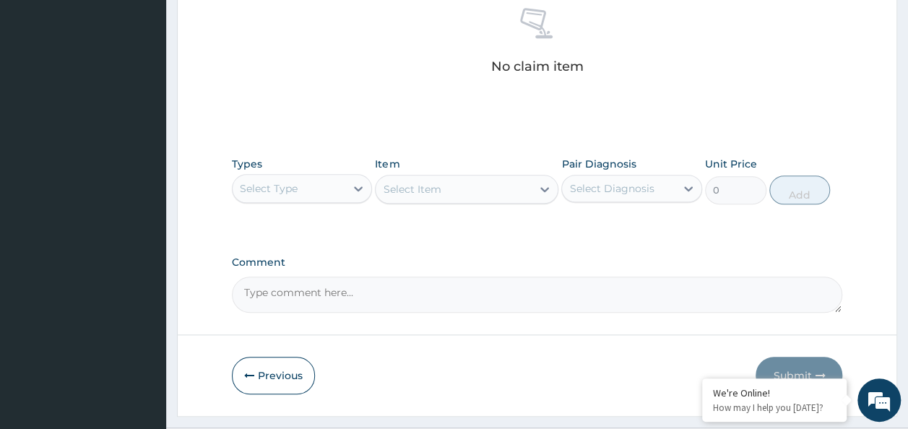
scroll to position [578, 0]
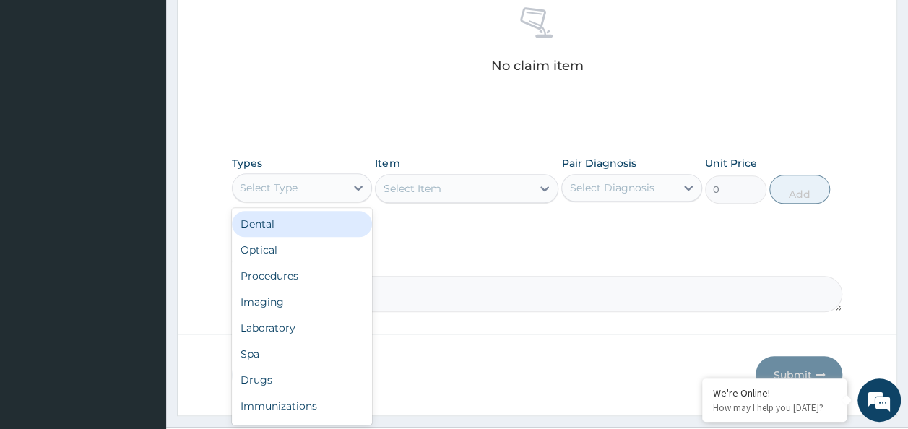
click at [325, 176] on div "Select Type" at bounding box center [289, 187] width 113 height 23
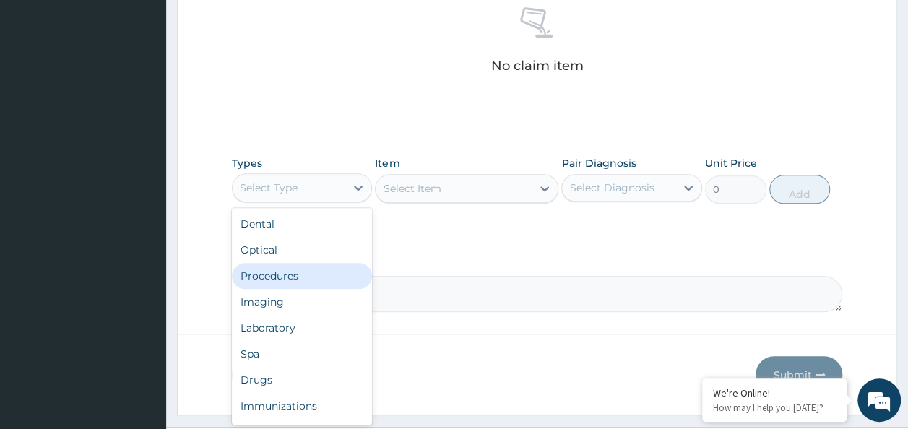
click at [298, 272] on div "Procedures" at bounding box center [302, 276] width 141 height 26
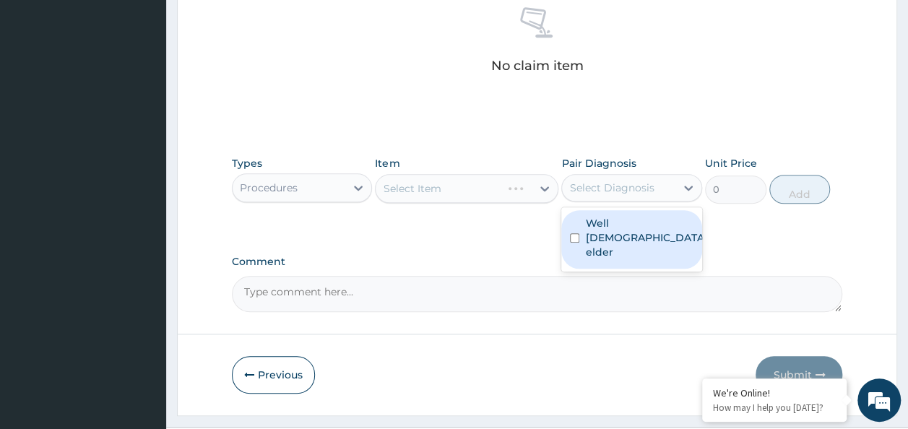
click at [642, 189] on div "Select Diagnosis" at bounding box center [611, 188] width 85 height 14
click at [640, 217] on label "Well female elder" at bounding box center [646, 237] width 122 height 43
checkbox input "true"
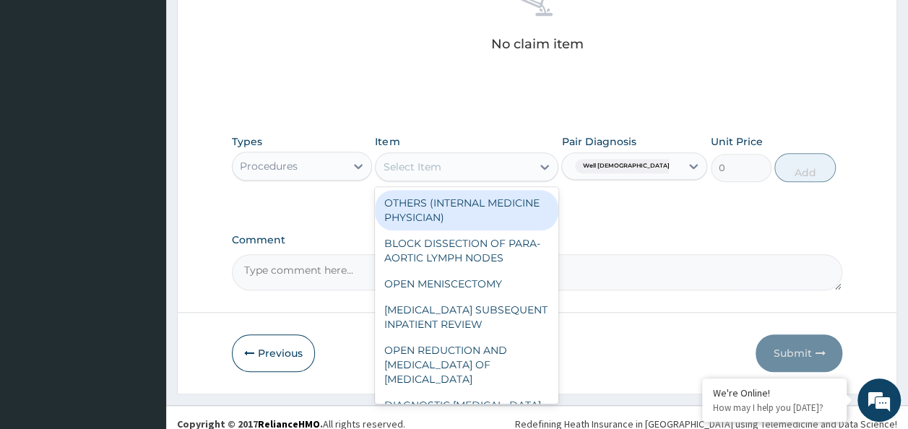
click at [472, 163] on div "Select Item" at bounding box center [454, 166] width 156 height 23
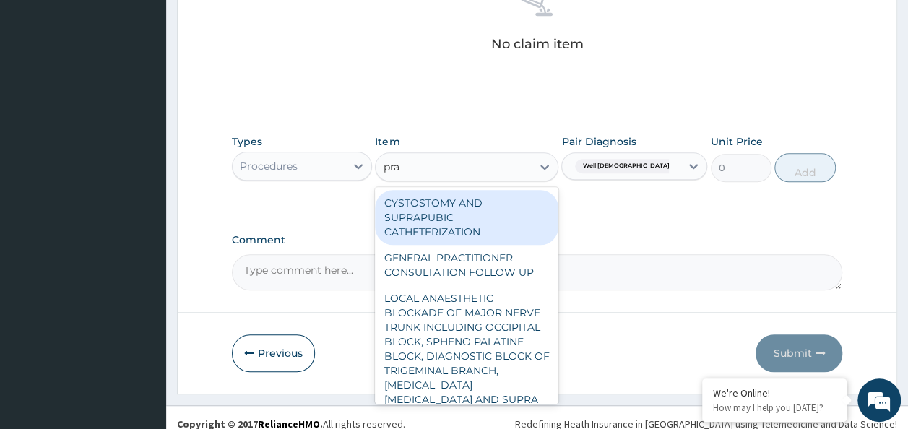
type input "prac"
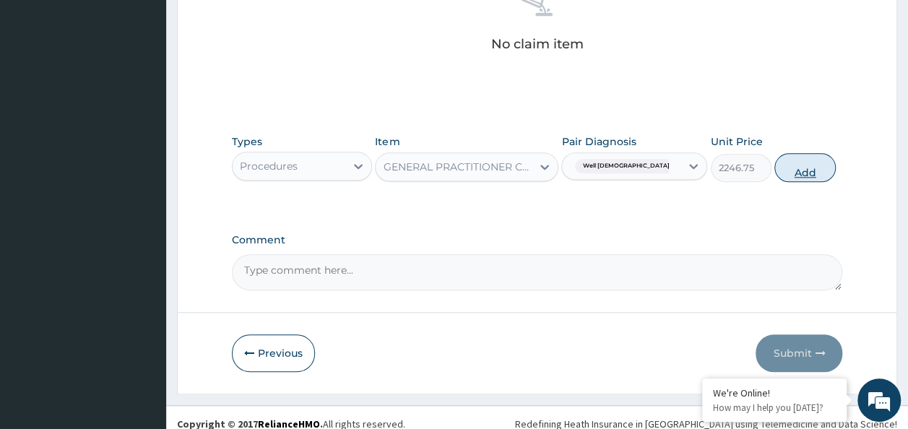
click at [790, 169] on button "Add" at bounding box center [804, 167] width 61 height 29
type input "0"
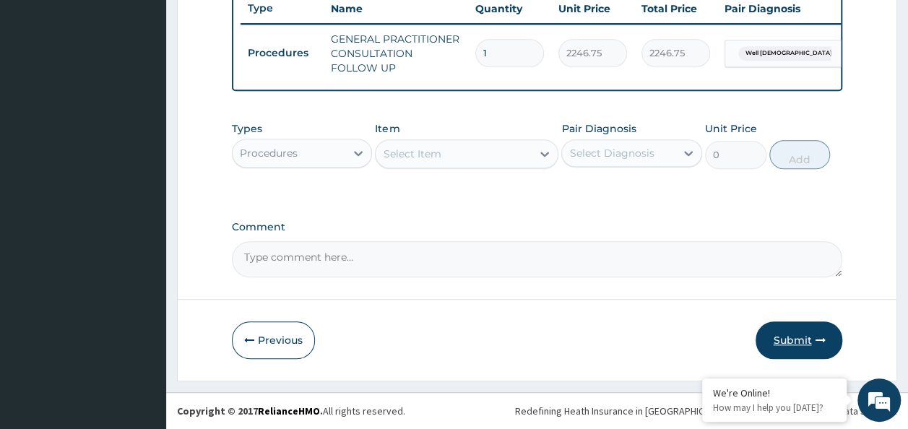
click at [789, 341] on button "Submit" at bounding box center [799, 340] width 87 height 38
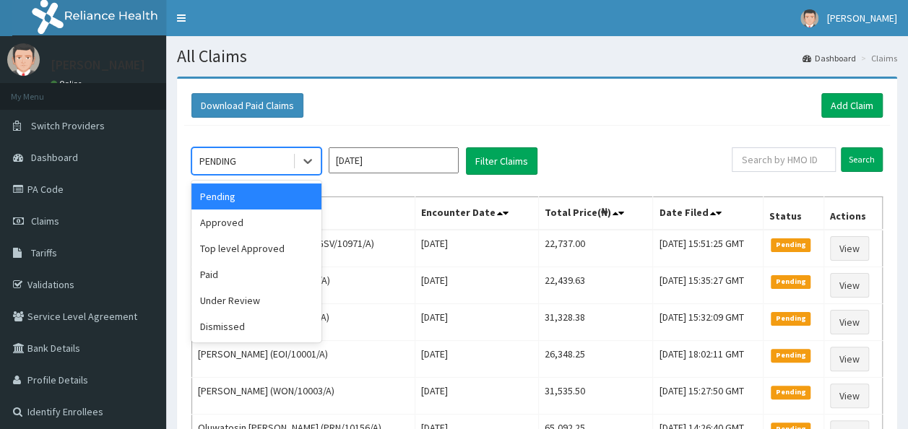
click at [266, 160] on div "PENDING" at bounding box center [242, 161] width 100 height 23
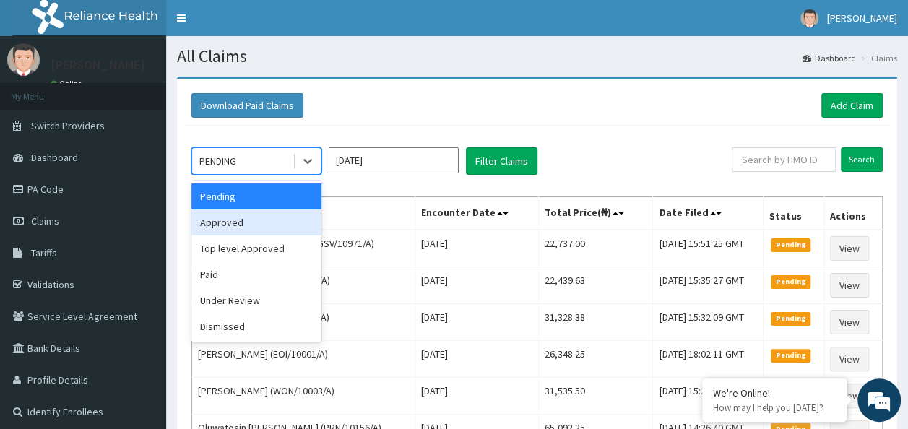
click at [267, 225] on div "Approved" at bounding box center [256, 223] width 130 height 26
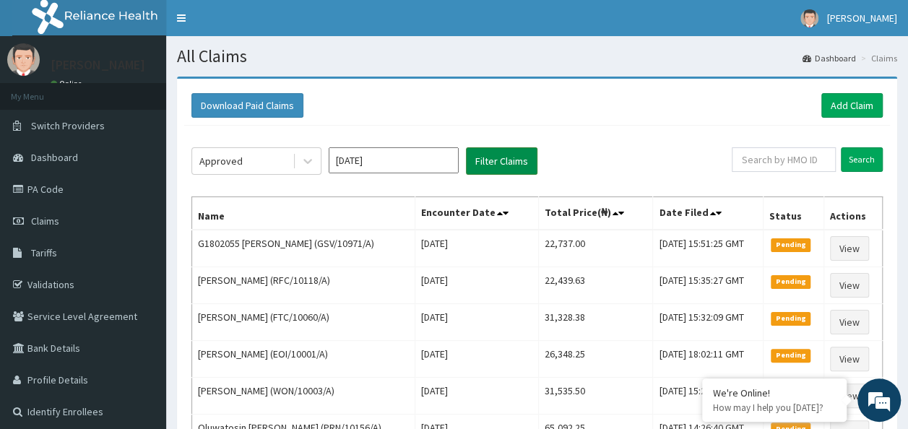
click at [479, 168] on button "Filter Claims" at bounding box center [502, 160] width 72 height 27
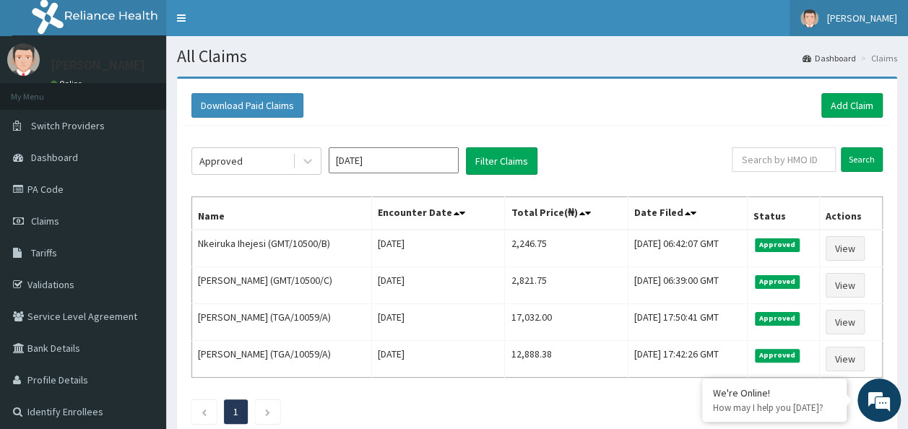
click at [861, 18] on span "[PERSON_NAME]" at bounding box center [862, 18] width 70 height 13
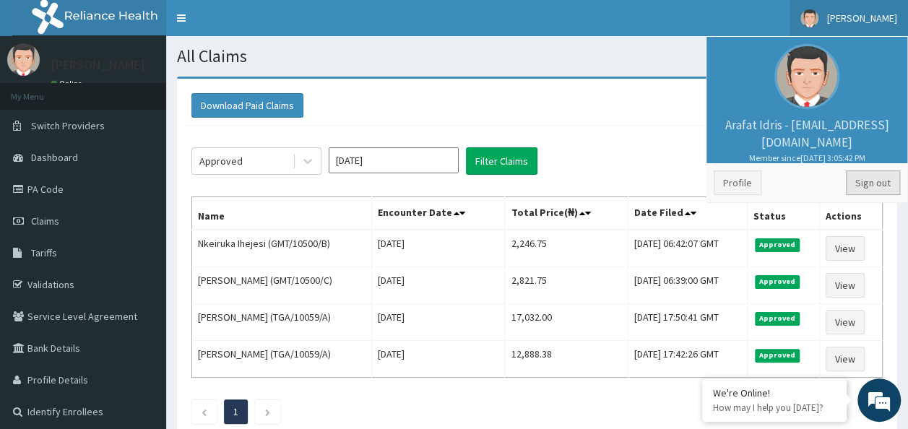
click at [872, 175] on link "Sign out" at bounding box center [873, 182] width 54 height 25
